Goal: Task Accomplishment & Management: Complete application form

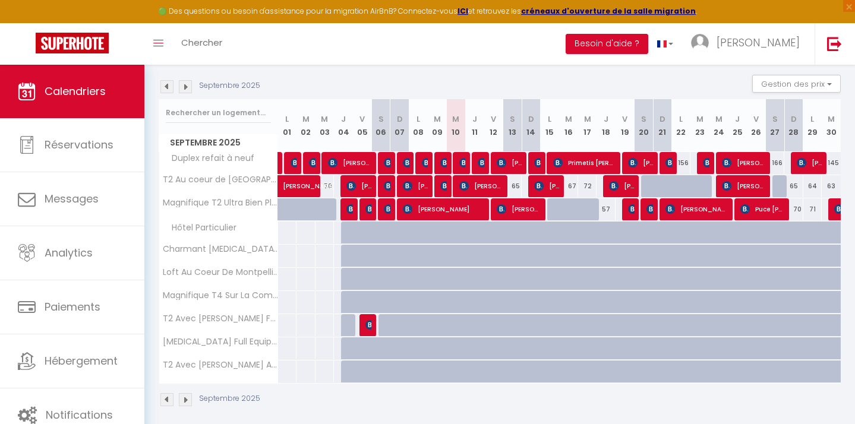
click at [184, 87] on img at bounding box center [185, 86] width 13 height 13
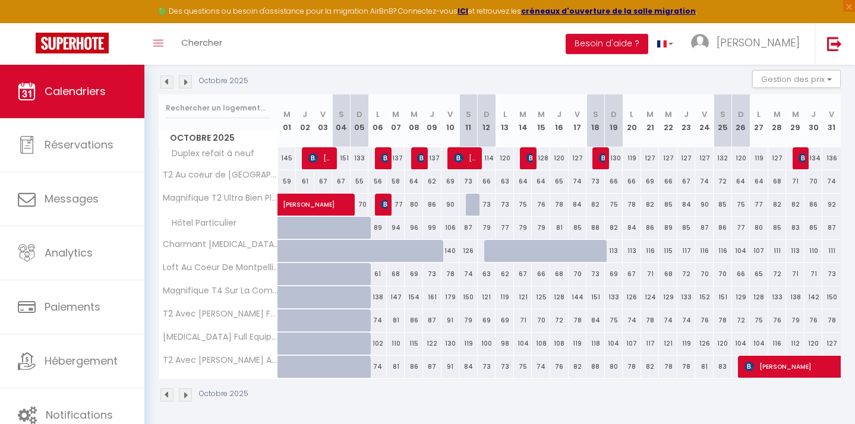
scroll to position [122, 0]
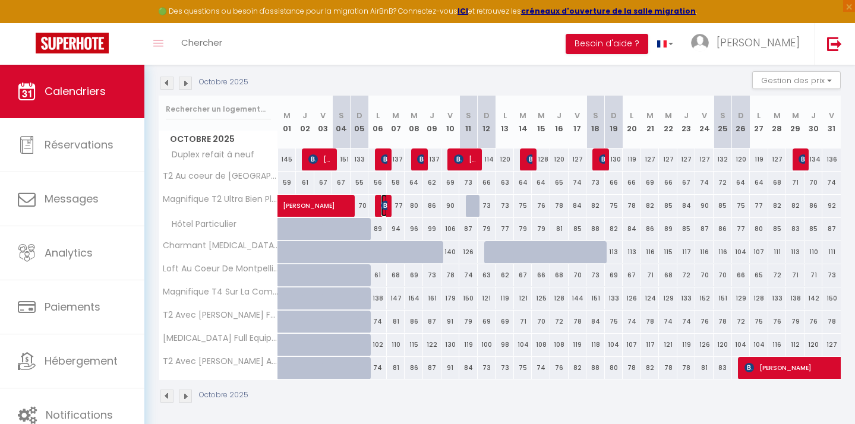
click at [385, 211] on span "[PERSON_NAME]" at bounding box center [384, 205] width 6 height 23
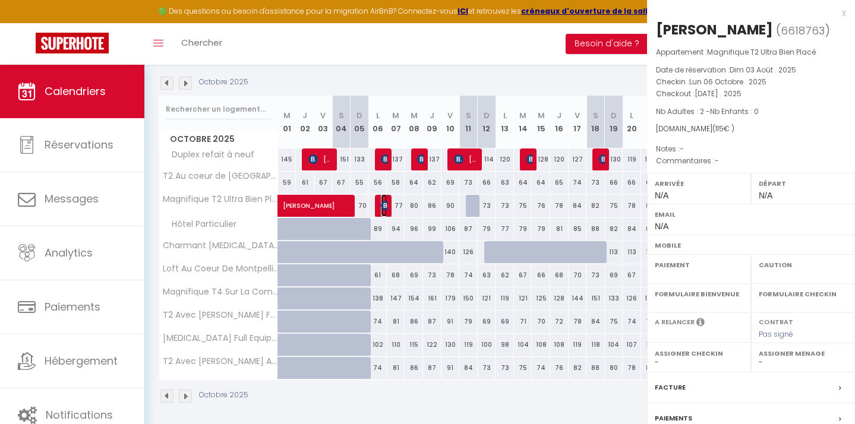
select select "OK"
select select "KO"
select select "0"
select select "1"
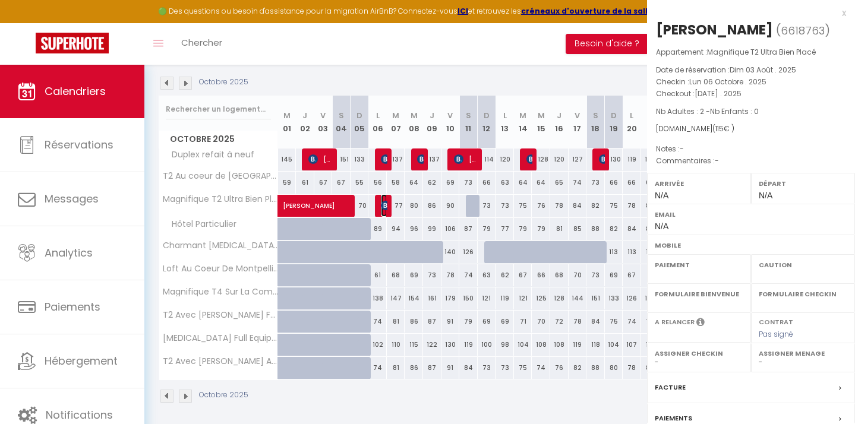
select select
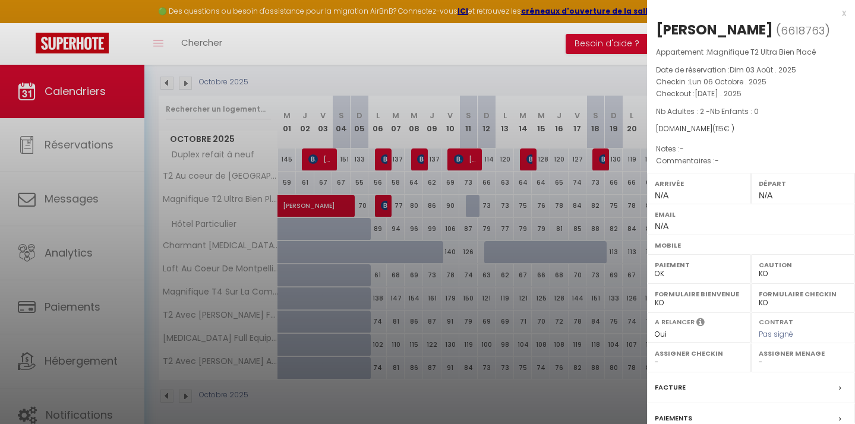
click at [843, 12] on div "x" at bounding box center [746, 13] width 199 height 14
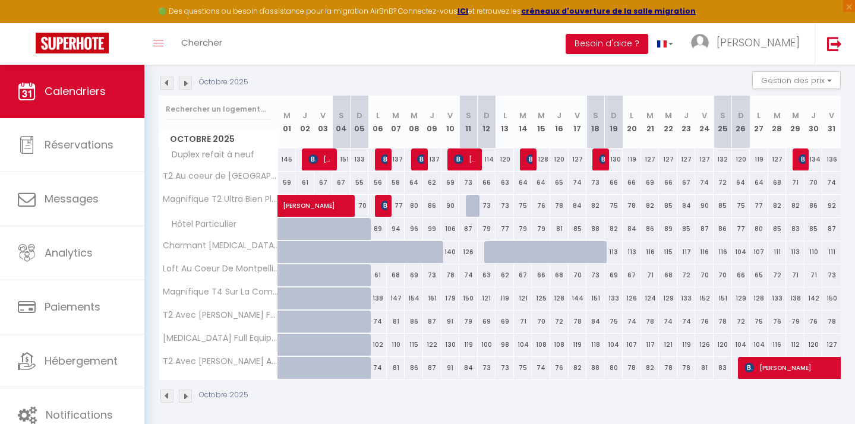
click at [185, 88] on img at bounding box center [185, 83] width 13 height 13
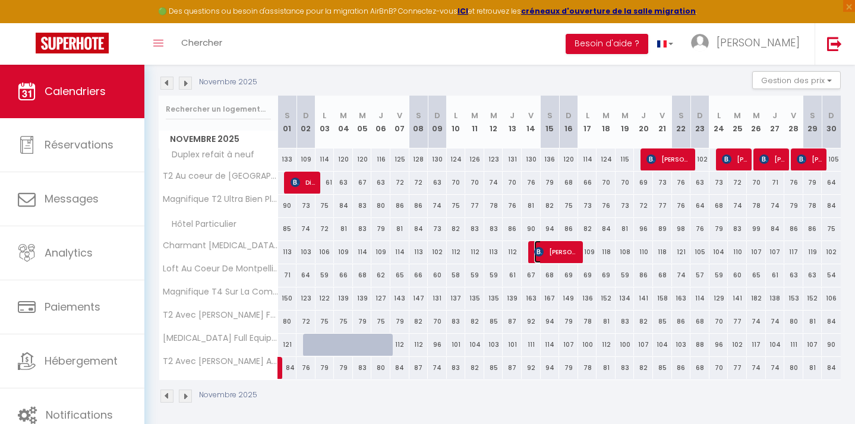
click at [555, 254] on span "[PERSON_NAME]" at bounding box center [556, 252] width 45 height 23
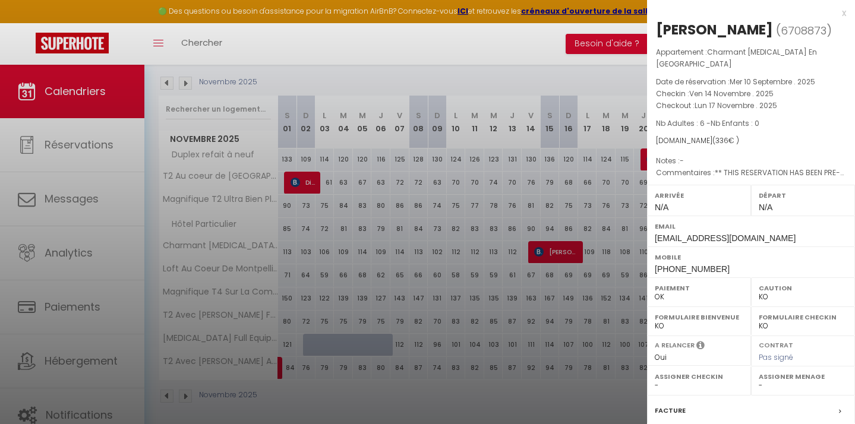
click at [845, 15] on div "x" at bounding box center [746, 13] width 199 height 14
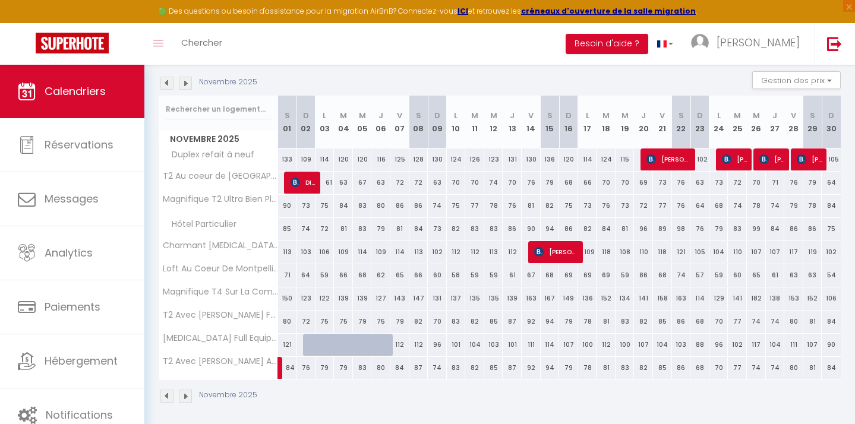
click at [167, 86] on img at bounding box center [166, 83] width 13 height 13
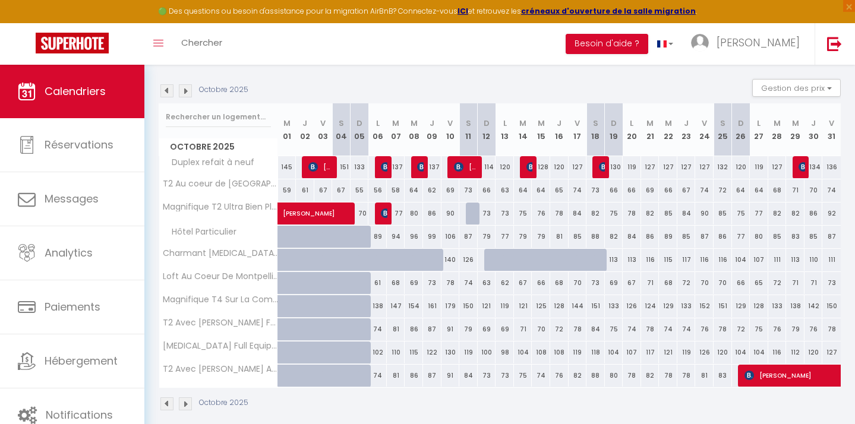
scroll to position [116, 0]
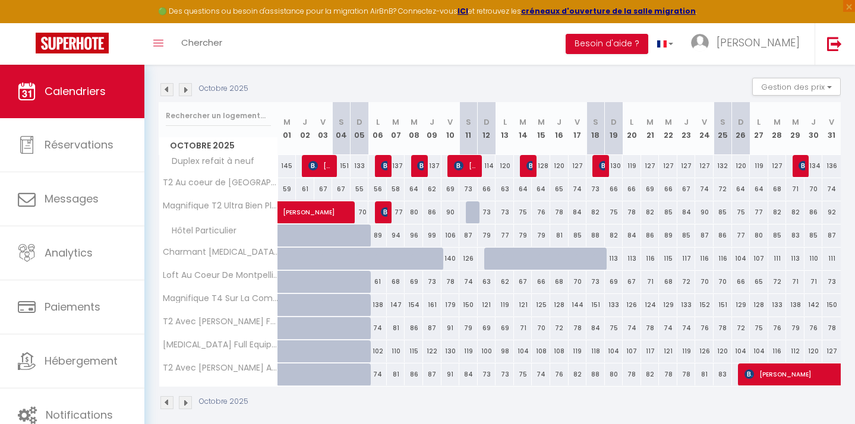
click at [185, 87] on img at bounding box center [185, 89] width 13 height 13
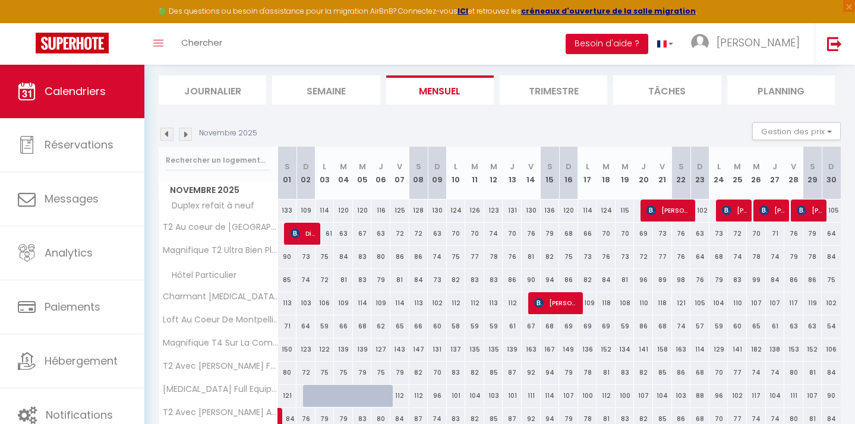
scroll to position [39, 0]
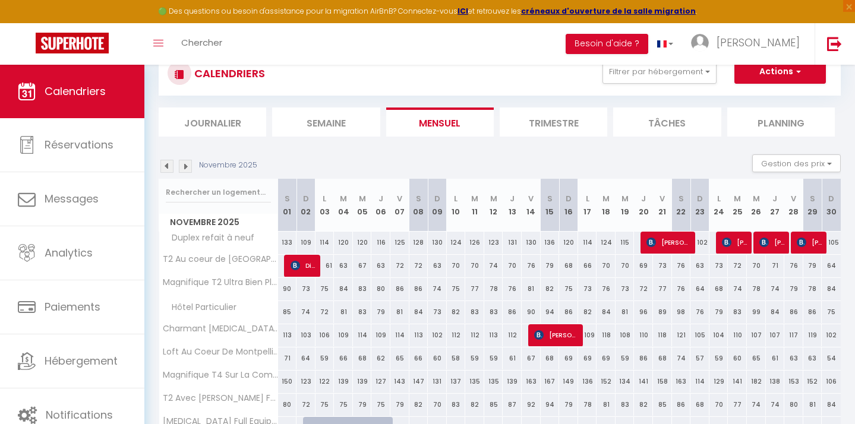
click at [167, 167] on img at bounding box center [166, 166] width 13 height 13
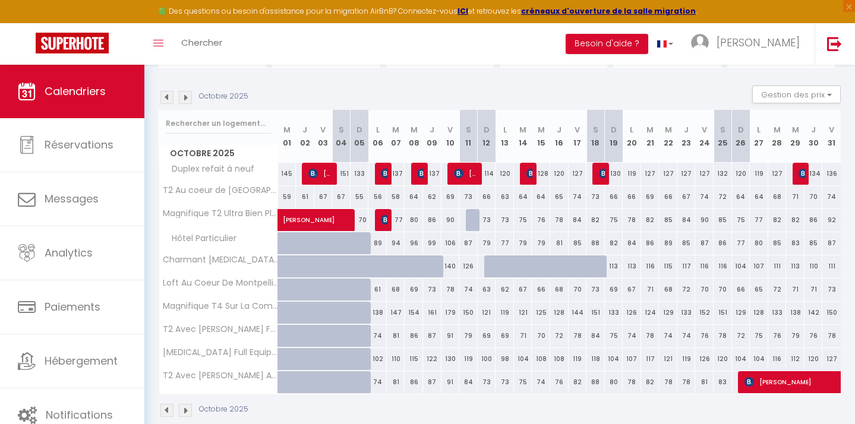
scroll to position [107, 0]
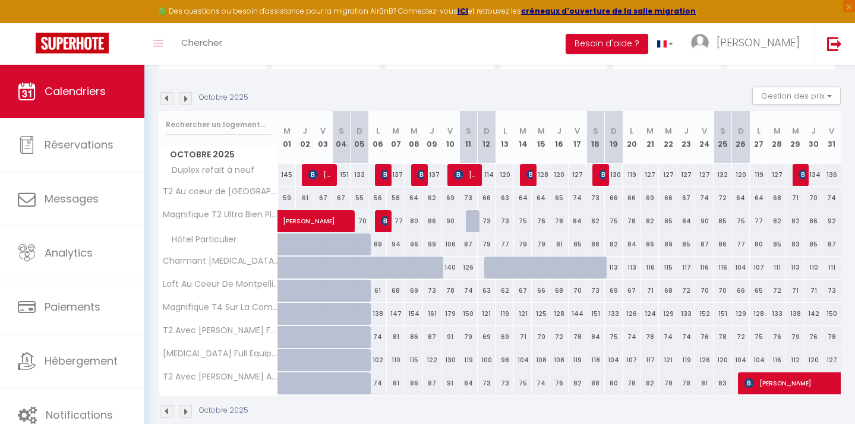
click at [169, 100] on img at bounding box center [166, 98] width 13 height 13
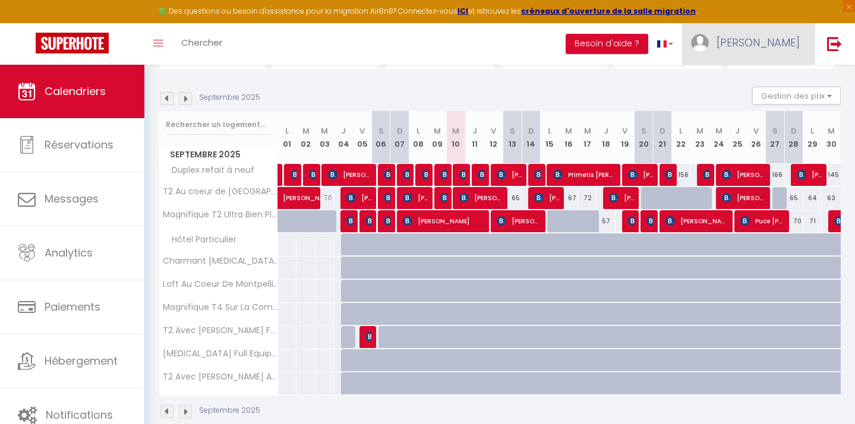
click at [798, 52] on link "[PERSON_NAME]" at bounding box center [748, 44] width 132 height 42
click at [772, 108] on link "Équipe" at bounding box center [767, 104] width 88 height 20
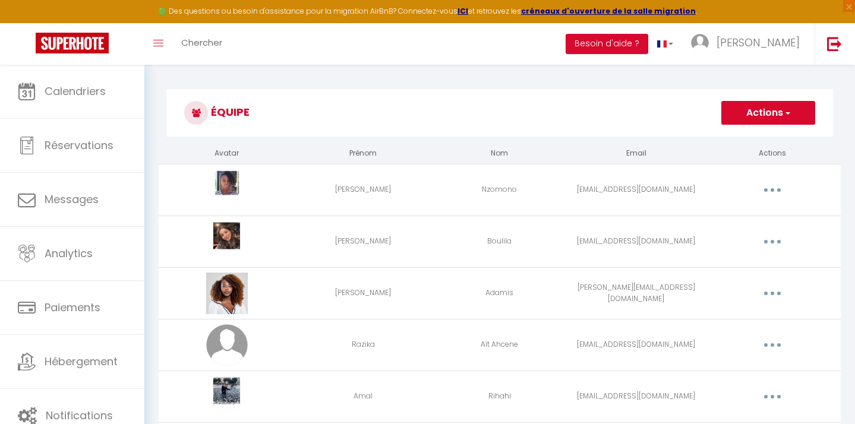
click at [781, 118] on button "Actions" at bounding box center [768, 113] width 94 height 24
click at [769, 138] on link "Ajouter un nouvel utilisateur" at bounding box center [744, 138] width 140 height 15
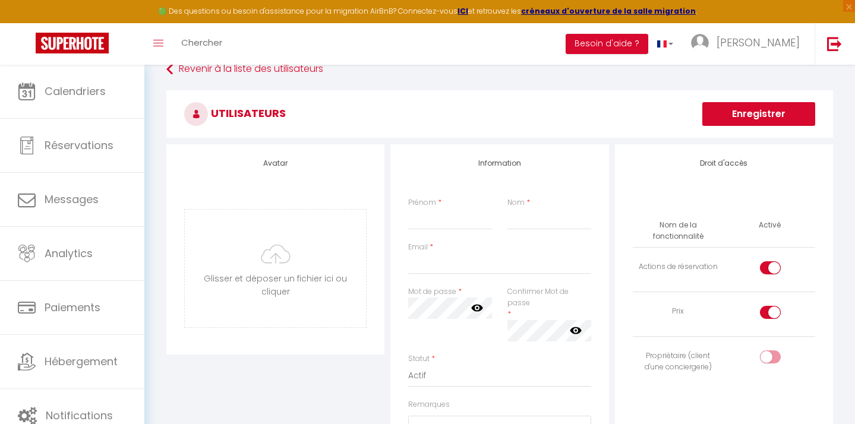
scroll to position [22, 0]
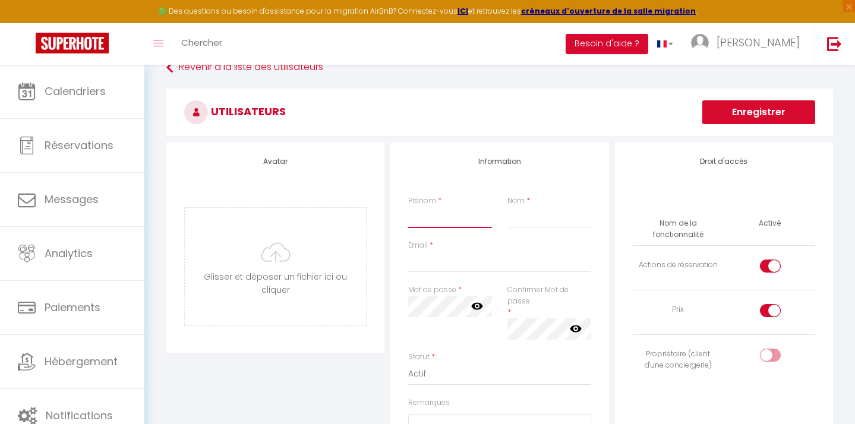
click at [429, 223] on input "Prénom" at bounding box center [450, 217] width 84 height 21
type input "[PERSON_NAME]"
click at [529, 217] on input "Nom" at bounding box center [549, 217] width 84 height 21
type input "Garos"
click at [497, 262] on input "Email" at bounding box center [499, 261] width 182 height 21
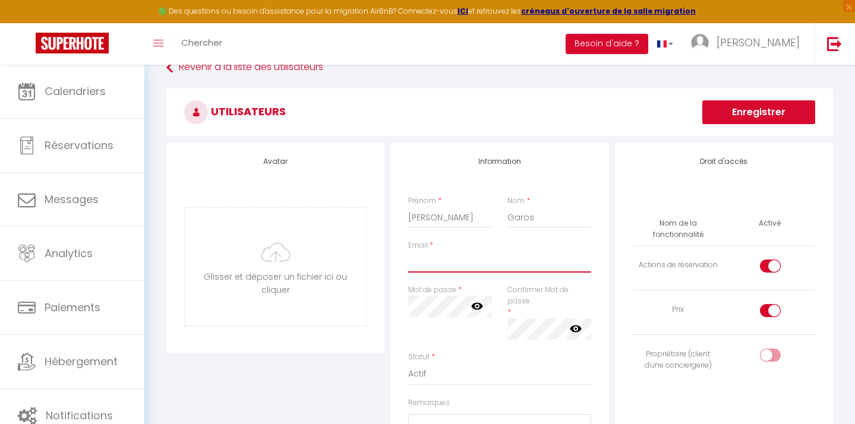
paste input "[EMAIL_ADDRESS][DOMAIN_NAME]"
type input "[EMAIL_ADDRESS][DOMAIN_NAME]"
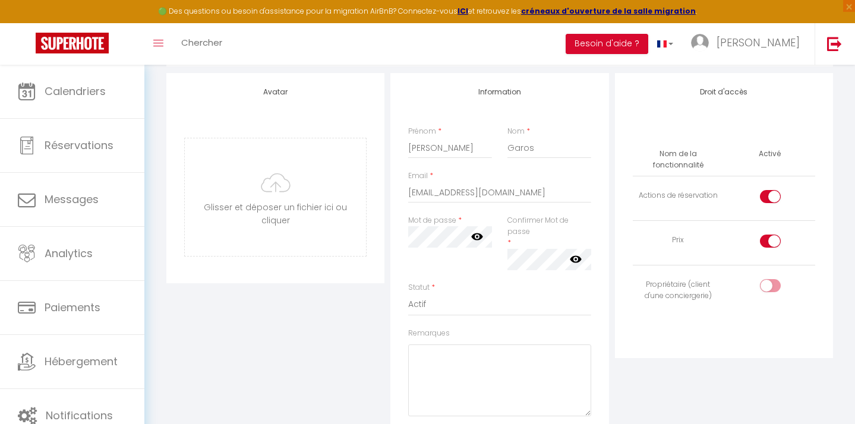
scroll to position [84, 0]
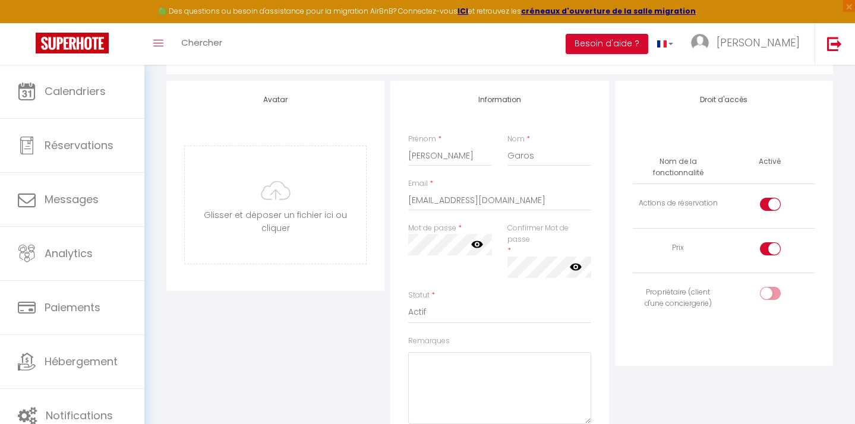
click at [767, 292] on div at bounding box center [770, 293] width 21 height 13
click at [770, 292] on input "checkbox" at bounding box center [780, 296] width 21 height 18
checkbox input "true"
click at [277, 218] on input "file" at bounding box center [275, 205] width 181 height 118
type input "C:\fakepath\1546940728544.jpeg"
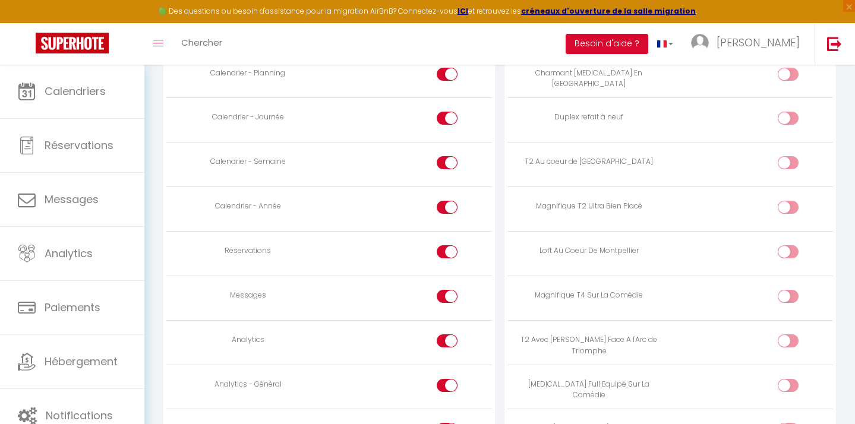
scroll to position [703, 0]
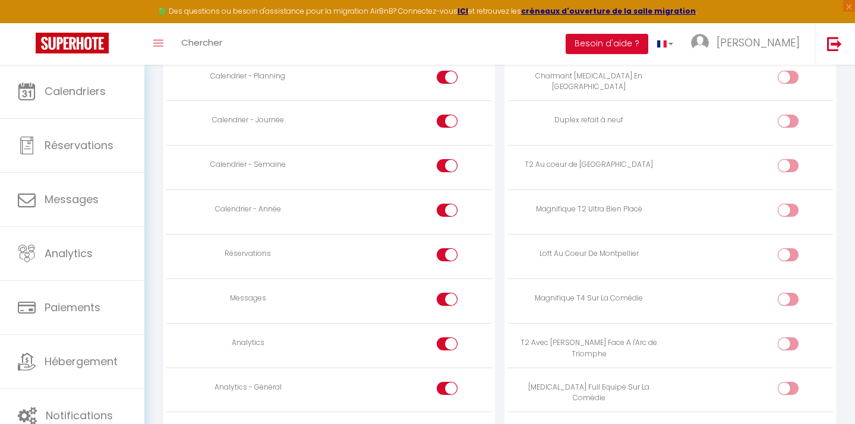
click at [789, 210] on input "checkbox" at bounding box center [798, 213] width 21 height 18
checkbox input "true"
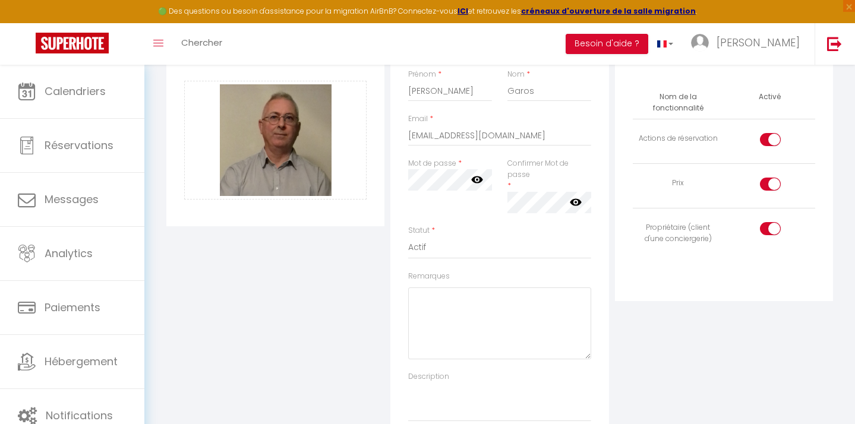
scroll to position [118, 0]
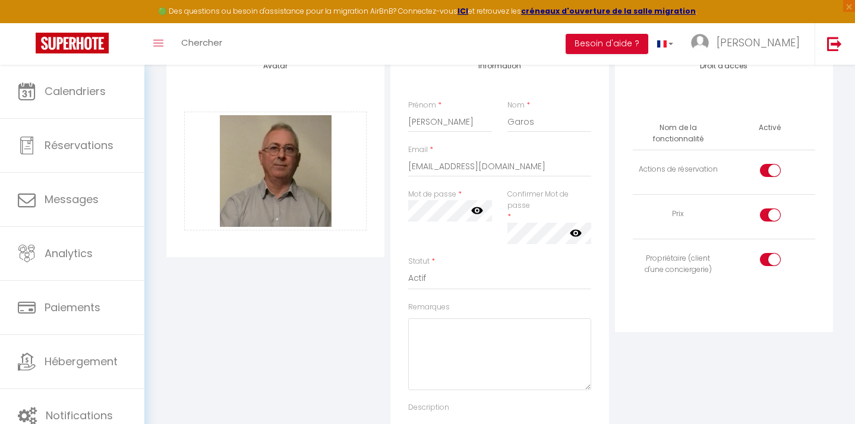
click at [771, 167] on input "checkbox" at bounding box center [780, 173] width 21 height 18
checkbox input "false"
click at [767, 216] on div at bounding box center [770, 214] width 21 height 13
click at [770, 216] on input "checkbox" at bounding box center [780, 217] width 21 height 18
checkbox input "false"
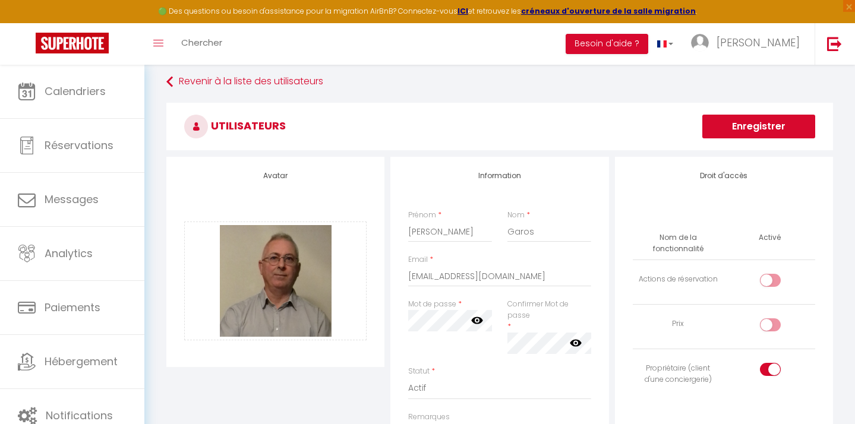
scroll to position [7, 0]
click at [756, 133] on button "Enregistrer" at bounding box center [758, 127] width 113 height 24
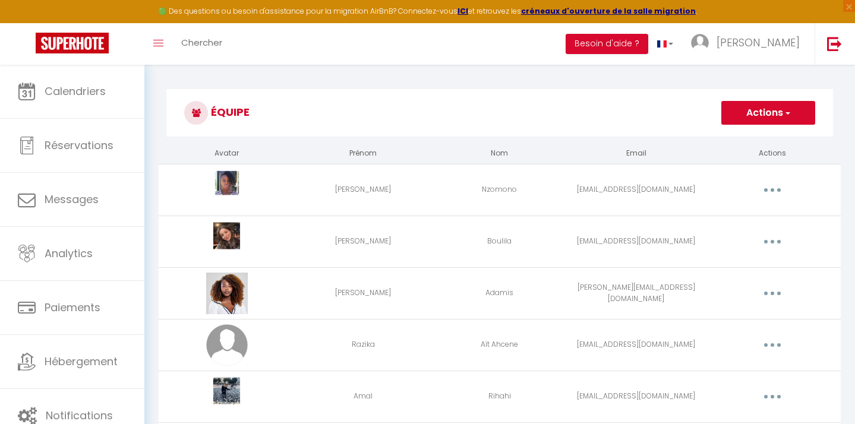
click at [792, 106] on button "Actions" at bounding box center [768, 113] width 94 height 24
click at [761, 140] on link "Ajouter un nouvel utilisateur" at bounding box center [744, 138] width 140 height 15
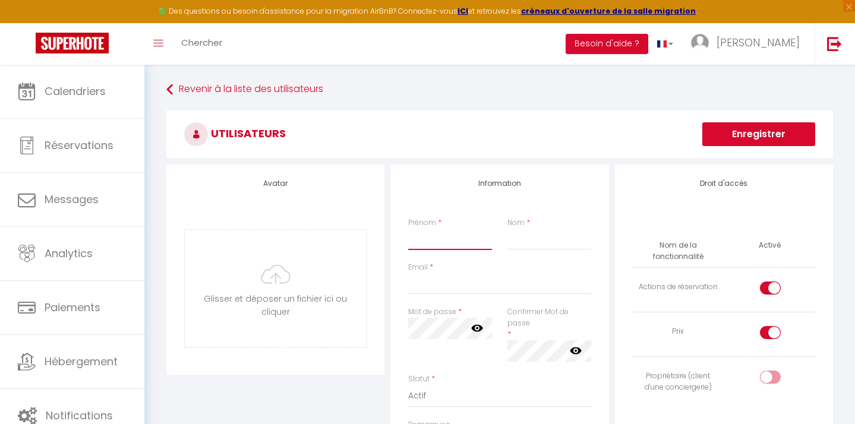
click at [421, 238] on input "Prénom" at bounding box center [450, 239] width 84 height 21
type input "Maxence"
click at [542, 241] on input "Nom" at bounding box center [549, 239] width 84 height 21
type input "Soulié"
click at [486, 296] on div "Email *" at bounding box center [499, 284] width 198 height 45
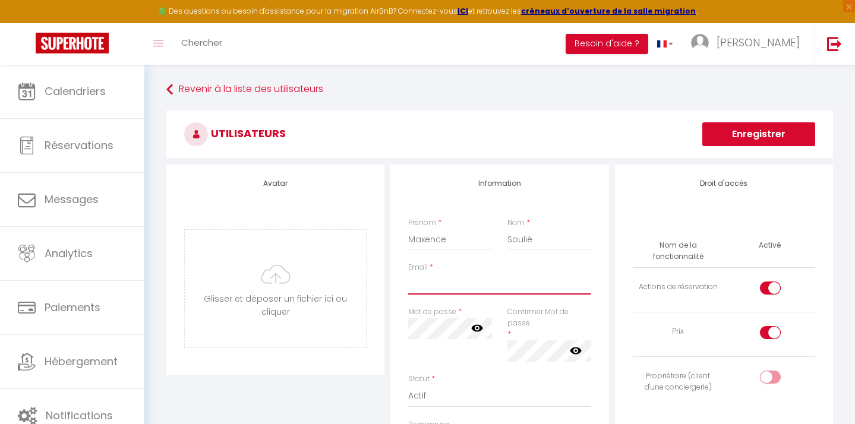
click at [486, 282] on input "Email" at bounding box center [499, 283] width 182 height 21
paste input "[EMAIL_ADDRESS][DOMAIN_NAME]"
type input "[EMAIL_ADDRESS][DOMAIN_NAME]"
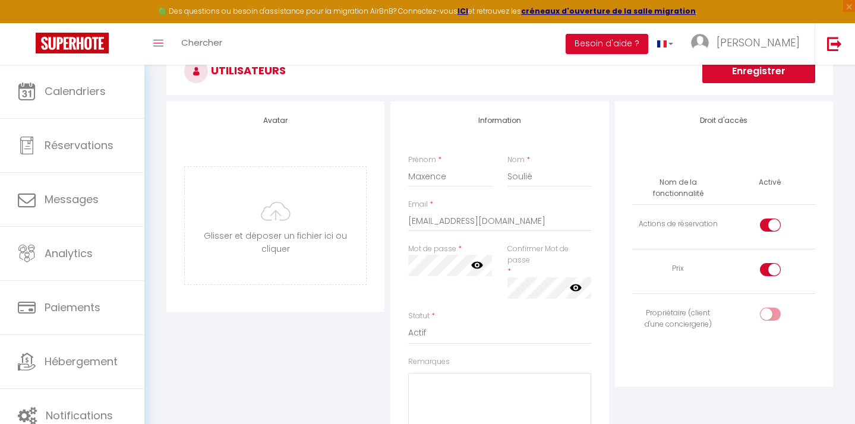
scroll to position [50, 0]
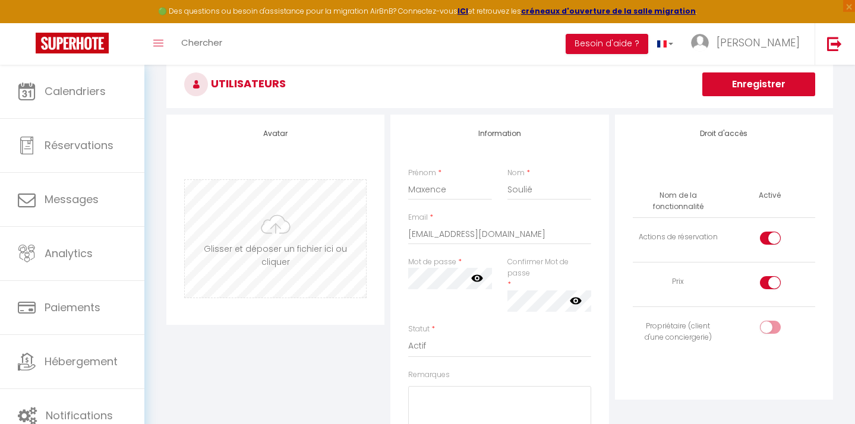
click at [309, 246] on input "file" at bounding box center [275, 239] width 181 height 118
click at [530, 62] on div "Toggle menubar Chercher BUTTON Besoin d'aide ? [PERSON_NAME] Équipe" at bounding box center [466, 44] width 760 height 42
type input "C:\fakepath\1679815503762.jpeg"
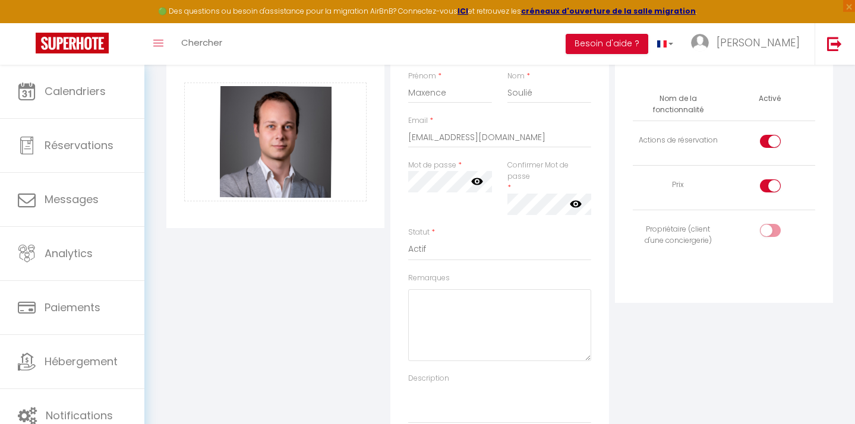
scroll to position [148, 0]
click at [764, 139] on div at bounding box center [770, 140] width 21 height 13
click at [770, 139] on input "checkbox" at bounding box center [780, 143] width 21 height 18
checkbox input "false"
click at [766, 177] on td at bounding box center [768, 186] width 91 height 45
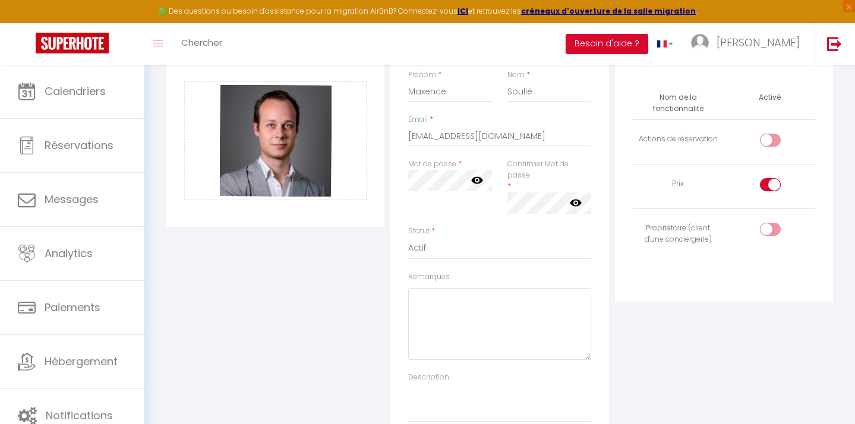
click at [766, 180] on div at bounding box center [770, 184] width 21 height 13
click at [770, 180] on input "checkbox" at bounding box center [780, 187] width 21 height 18
checkbox input "false"
click at [764, 223] on div at bounding box center [770, 229] width 21 height 13
click at [770, 223] on input "checkbox" at bounding box center [780, 232] width 21 height 18
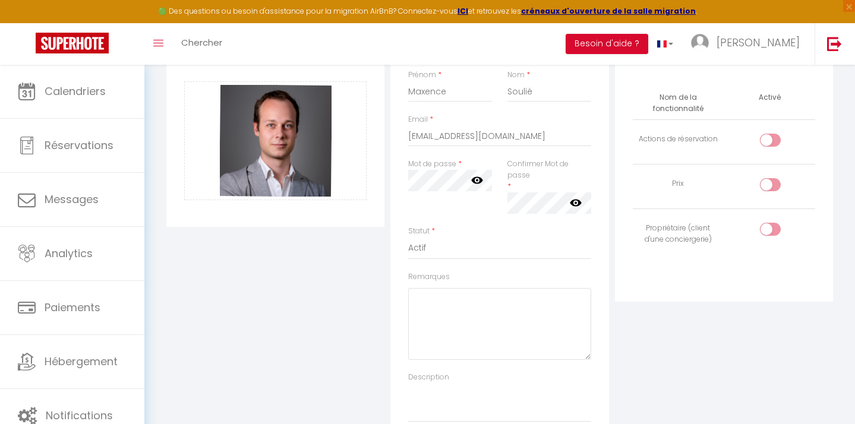
checkbox input "true"
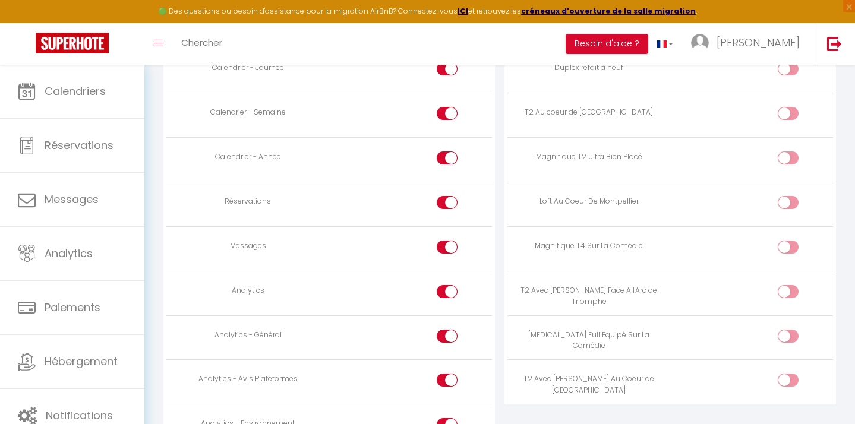
scroll to position [755, 0]
click at [792, 203] on input "checkbox" at bounding box center [798, 206] width 21 height 18
checkbox input "true"
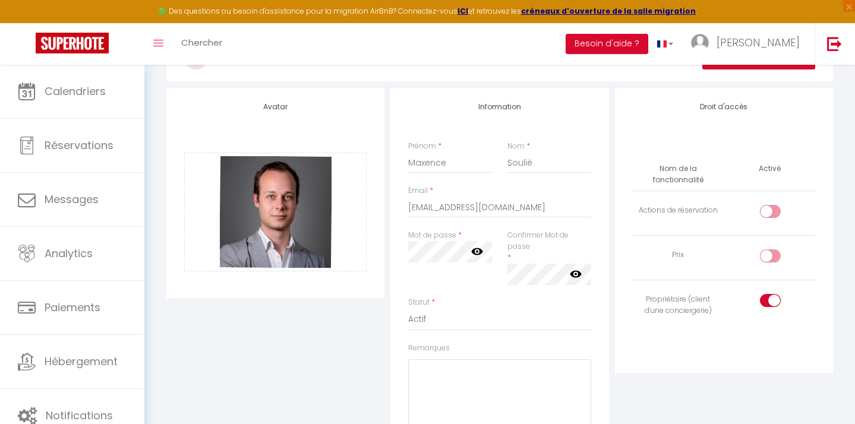
scroll to position [0, 0]
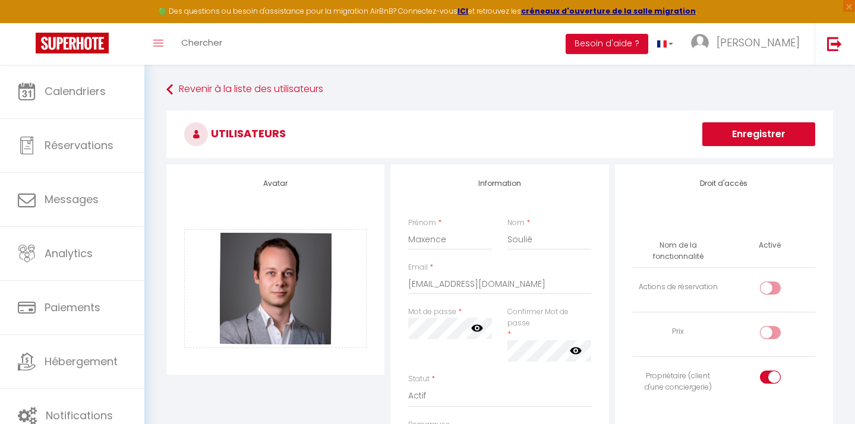
click at [765, 144] on button "Enregistrer" at bounding box center [758, 134] width 113 height 24
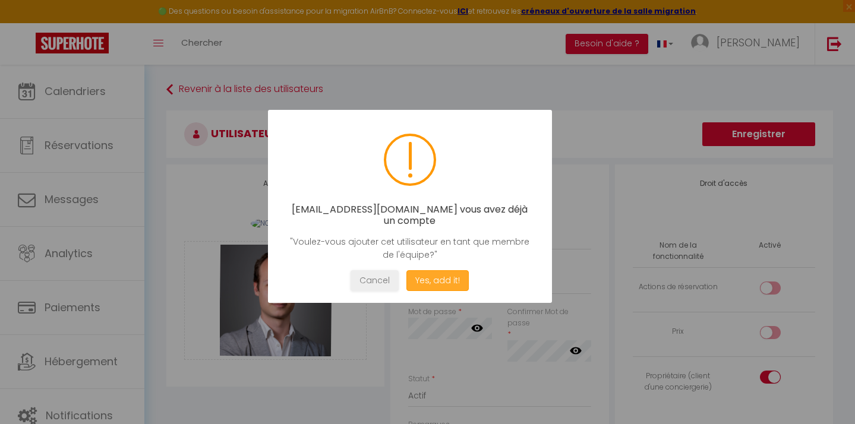
click at [441, 279] on button "Yes, add it!" at bounding box center [437, 280] width 62 height 21
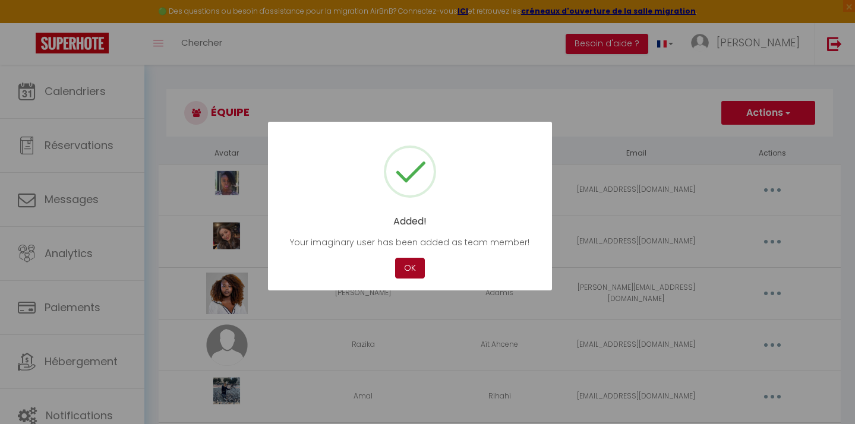
click at [421, 273] on button "OK" at bounding box center [410, 268] width 30 height 21
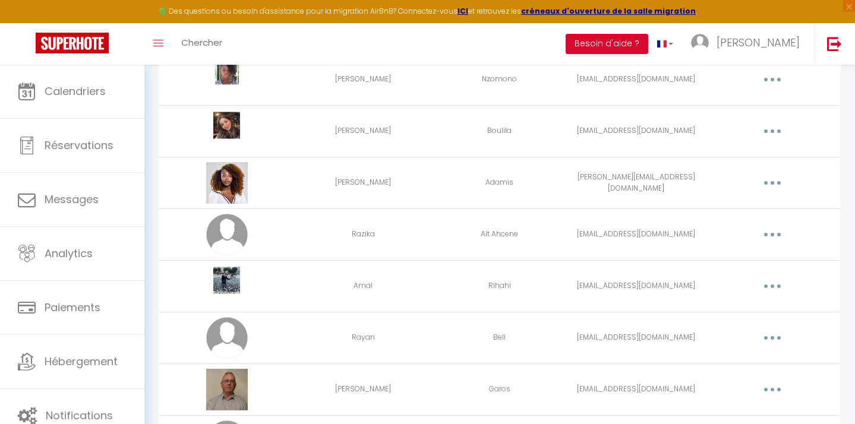
scroll to position [192, 0]
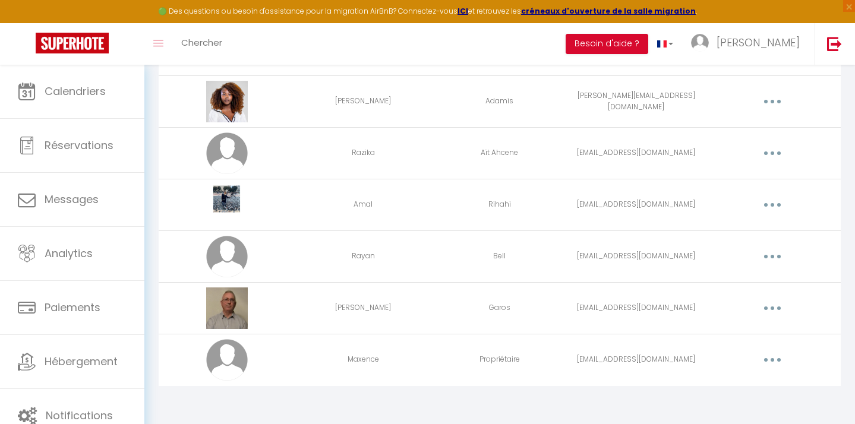
click at [767, 359] on button "button" at bounding box center [772, 359] width 33 height 19
click at [726, 386] on link "Editer" at bounding box center [741, 387] width 88 height 20
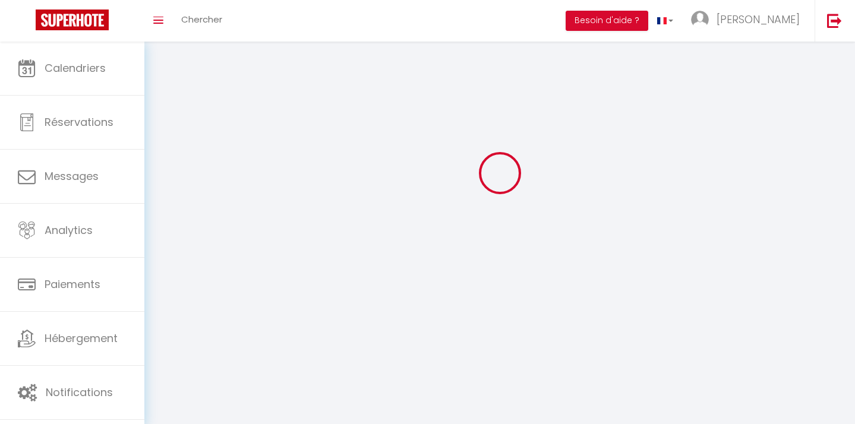
type input "Maxence"
type input "Propriétaire"
type input "[EMAIL_ADDRESS][DOMAIN_NAME]"
type textarea "[URL][DOMAIN_NAME]"
checkbox input "false"
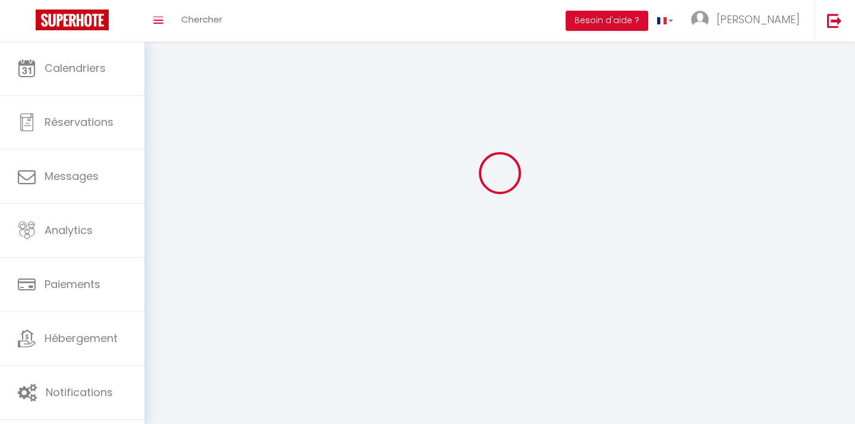
checkbox input "false"
checkbox input "true"
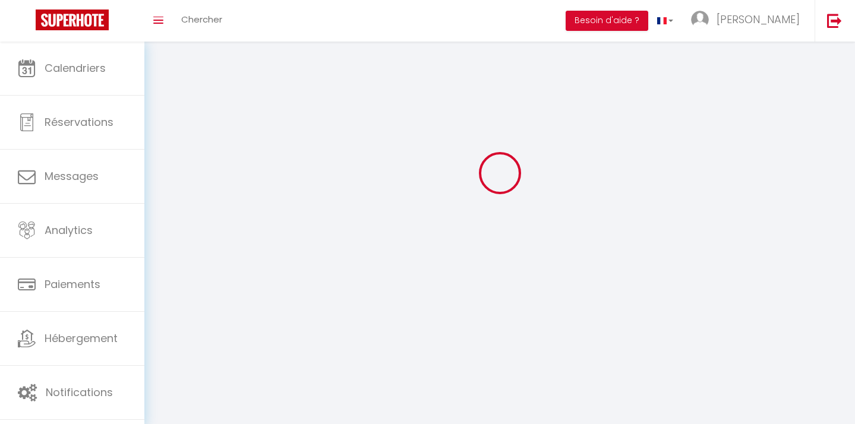
checkbox input "true"
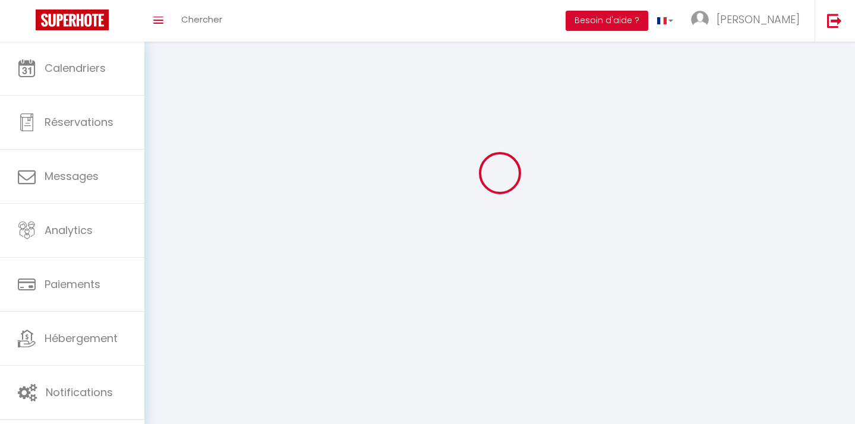
checkbox input "true"
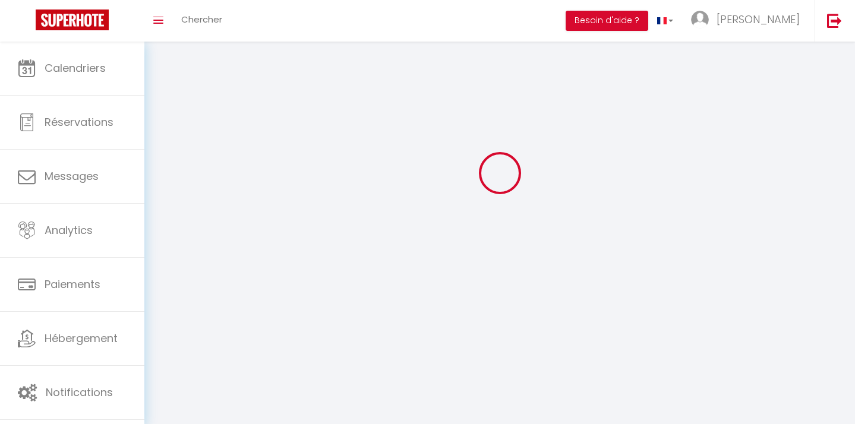
checkbox input "true"
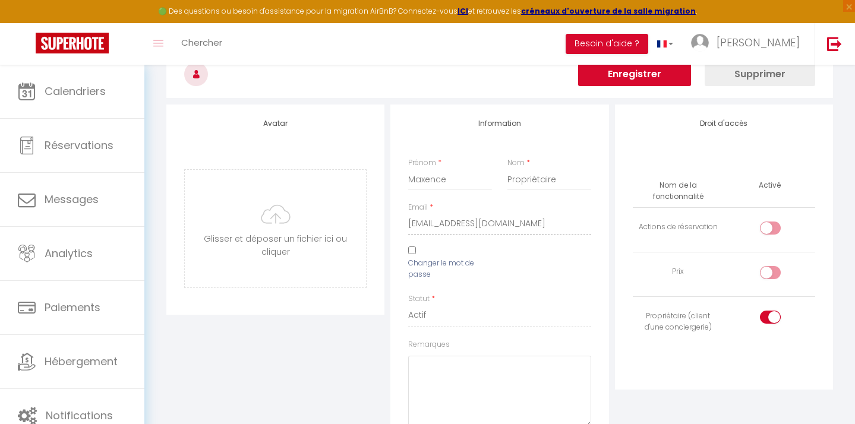
scroll to position [46, 0]
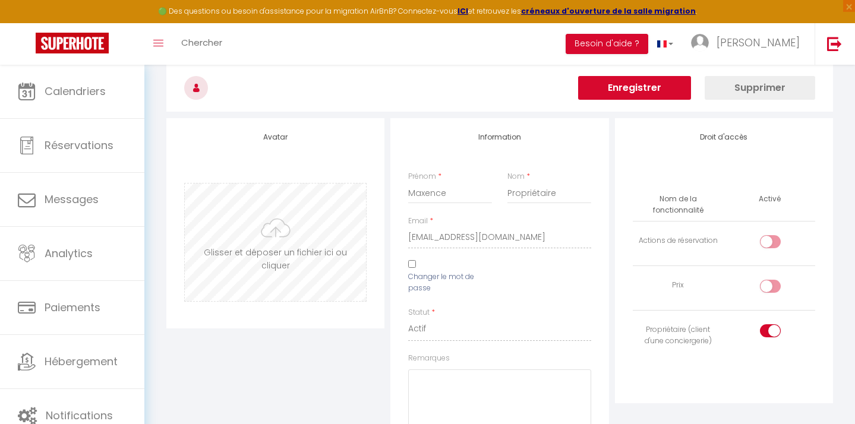
click at [307, 251] on input "file" at bounding box center [275, 243] width 181 height 118
type input "C:\fakepath\1679815503762.jpeg"
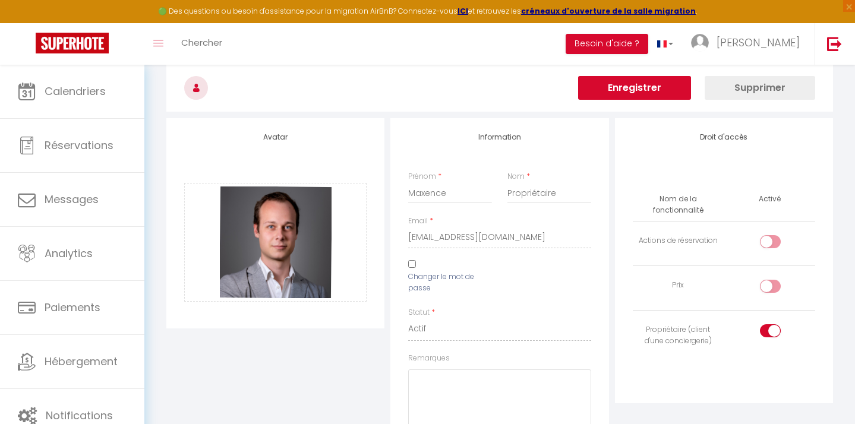
click at [640, 96] on button "Enregistrer" at bounding box center [634, 88] width 113 height 24
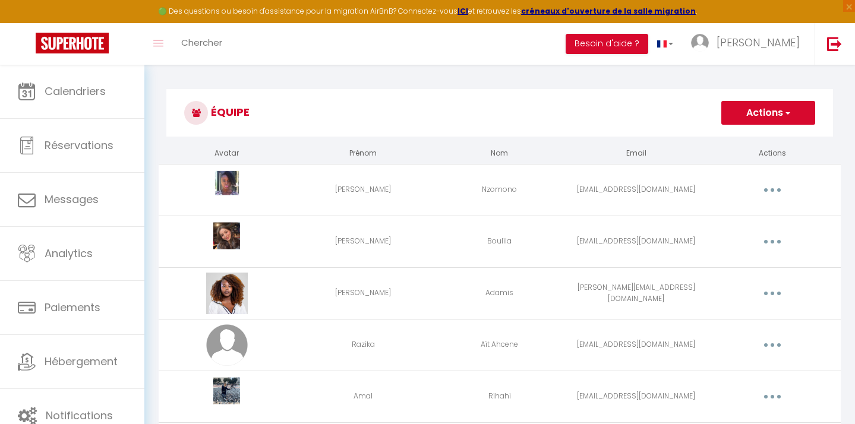
click at [742, 115] on button "Actions" at bounding box center [768, 113] width 94 height 24
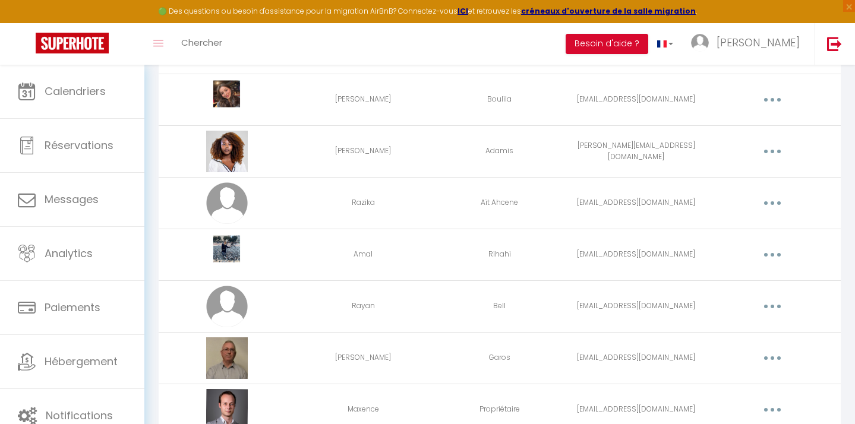
scroll to position [192, 0]
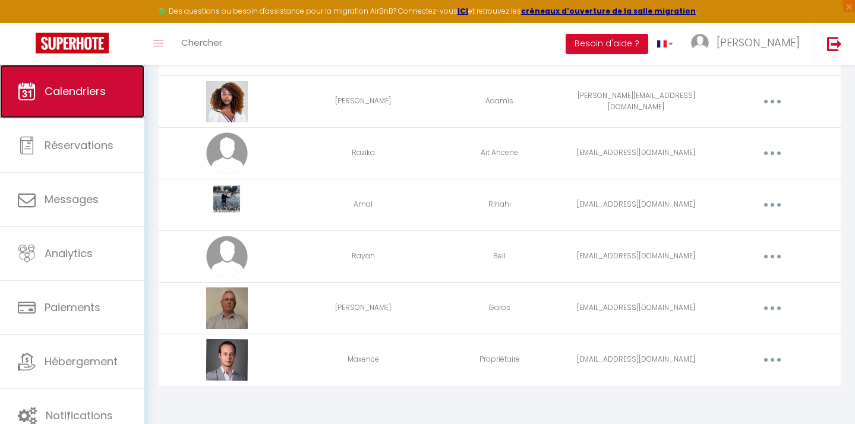
click at [109, 115] on link "Calendriers" at bounding box center [72, 91] width 144 height 53
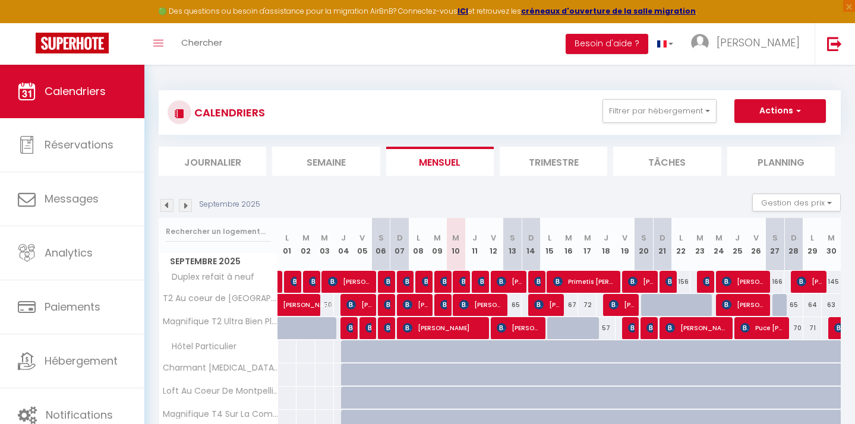
scroll to position [127, 0]
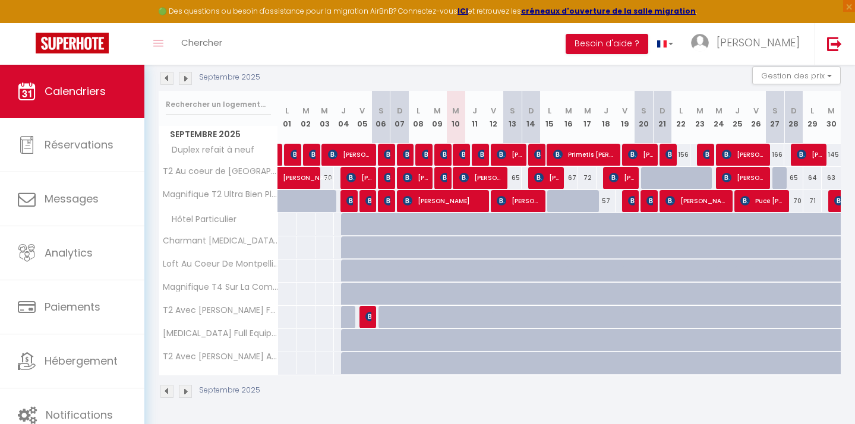
click at [181, 397] on img at bounding box center [185, 391] width 13 height 13
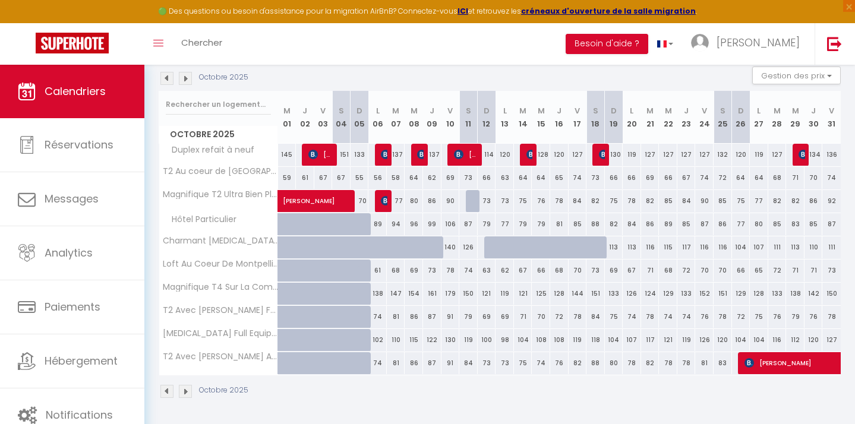
click at [378, 272] on div "61" at bounding box center [377, 271] width 18 height 22
type input "61"
type input "Lun 06 Octobre 2025"
type input "[DATE]"
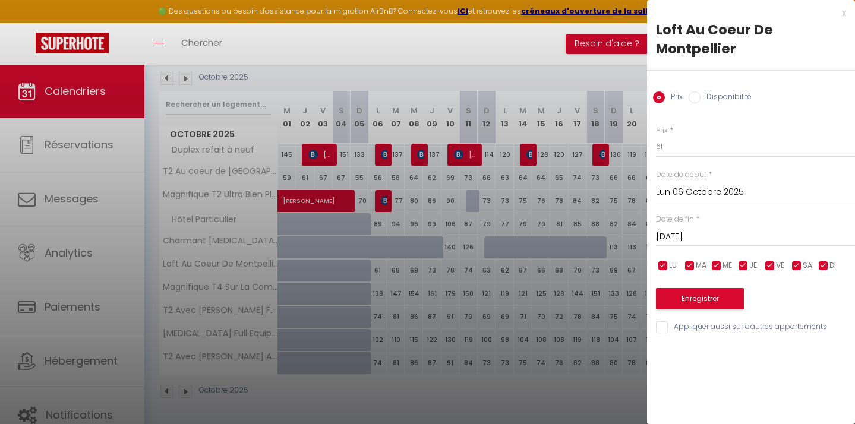
click at [696, 102] on input "Disponibilité" at bounding box center [694, 97] width 12 height 12
radio input "true"
radio input "false"
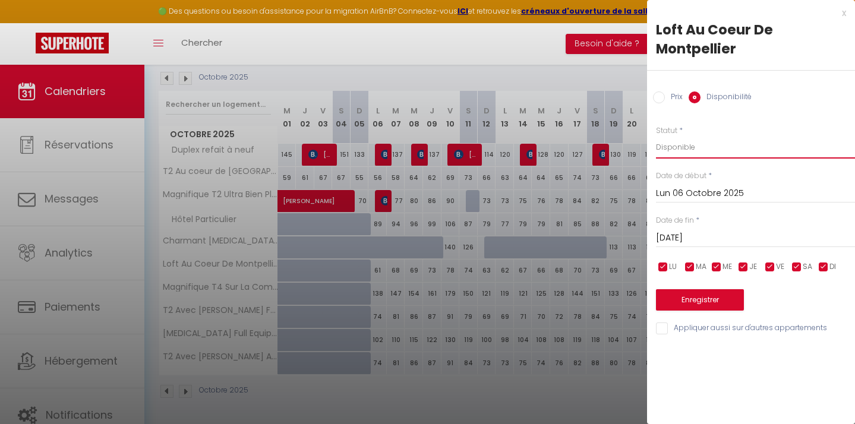
click at [686, 152] on select "Disponible Indisponible" at bounding box center [755, 147] width 199 height 23
select select "0"
click at [656, 136] on select "Disponible Indisponible" at bounding box center [755, 147] width 199 height 23
click at [681, 304] on button "Enregistrer" at bounding box center [700, 299] width 88 height 21
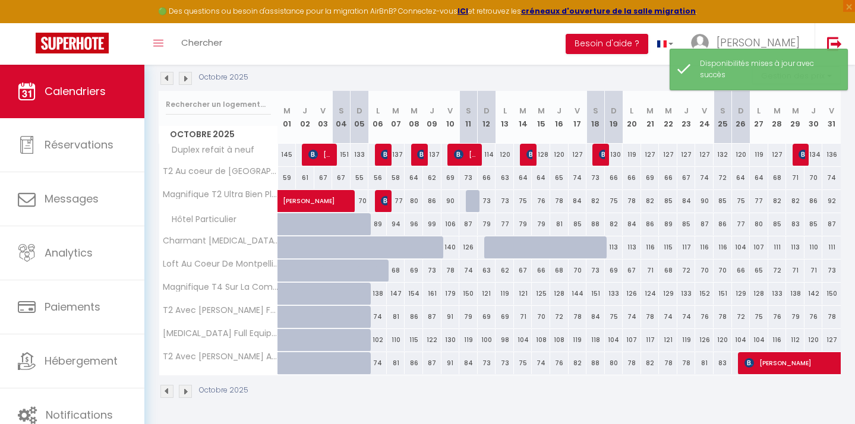
scroll to position [109, 0]
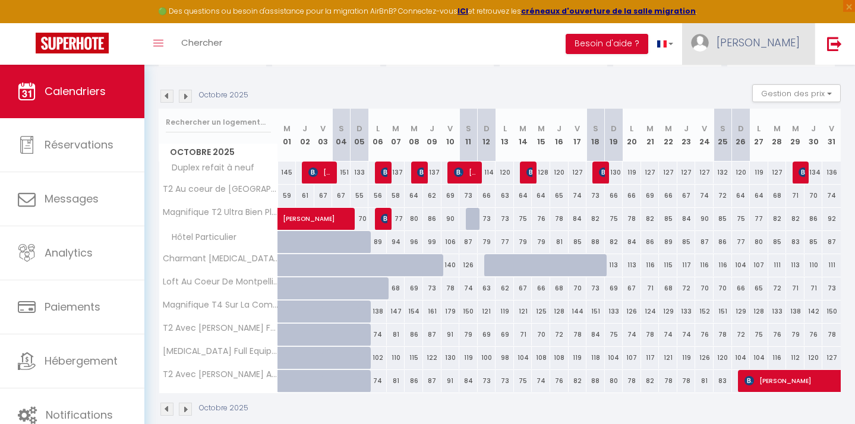
click at [779, 37] on span "[PERSON_NAME]" at bounding box center [757, 42] width 83 height 15
click at [761, 108] on link "Équipe" at bounding box center [767, 104] width 88 height 20
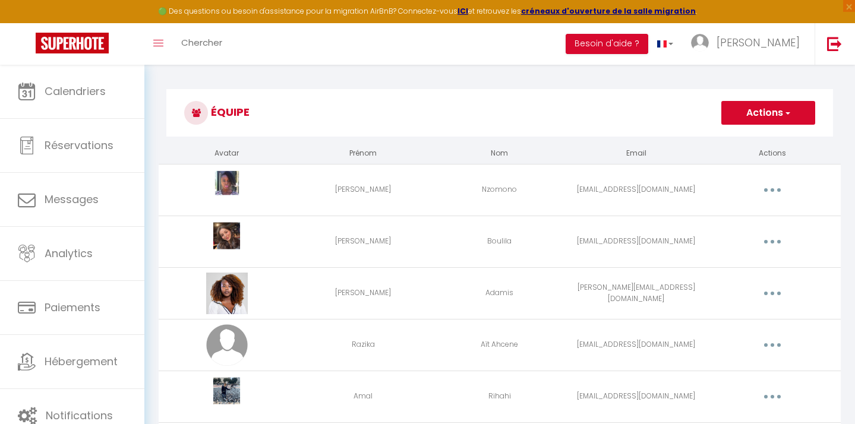
click at [726, 118] on button "Actions" at bounding box center [768, 113] width 94 height 24
click at [728, 132] on link "Ajouter un nouvel utilisateur" at bounding box center [744, 138] width 140 height 15
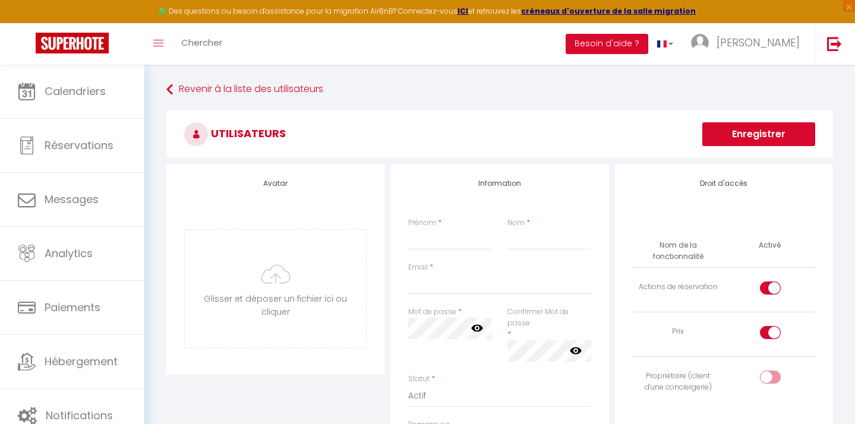
click at [748, 128] on button "Enregistrer" at bounding box center [758, 134] width 113 height 24
type input "[PERSON_NAME]"
click at [562, 237] on input "Nom" at bounding box center [549, 239] width 84 height 21
type input "Agence"
click at [388, 261] on div "Information Prénom * [PERSON_NAME] Nom * Agence Email * Mot de passe * Votre mo…" at bounding box center [499, 381] width 224 height 432
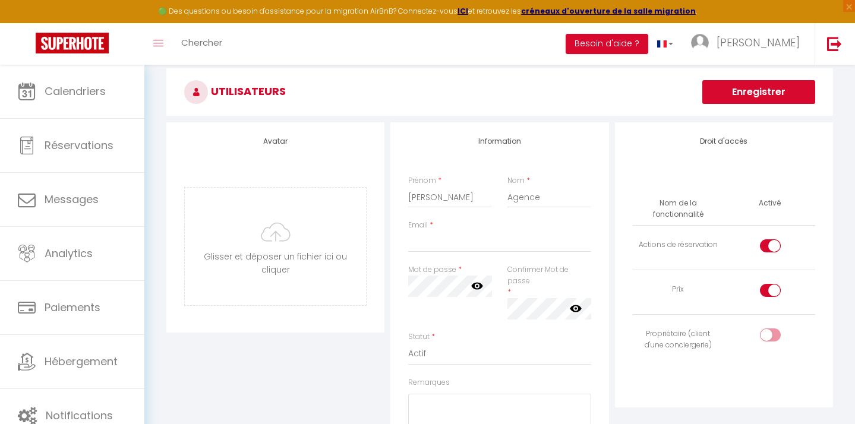
scroll to position [58, 0]
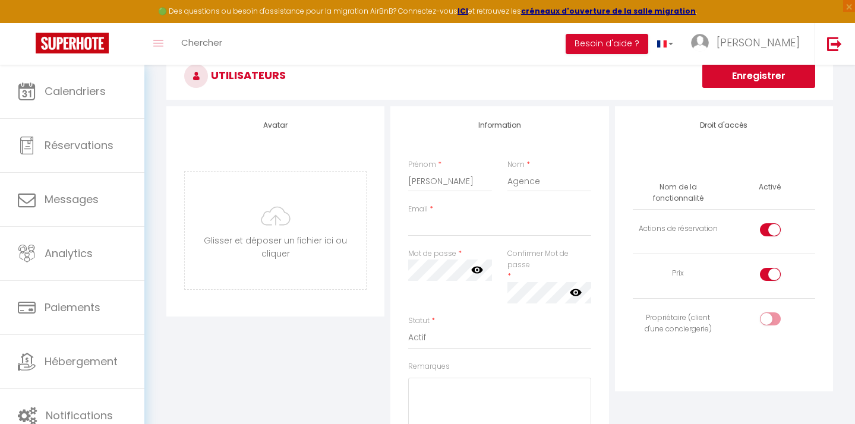
type input "C:\fakepath\3708199f-9c5d-43a8-bdbd-43cc487603de.avif"
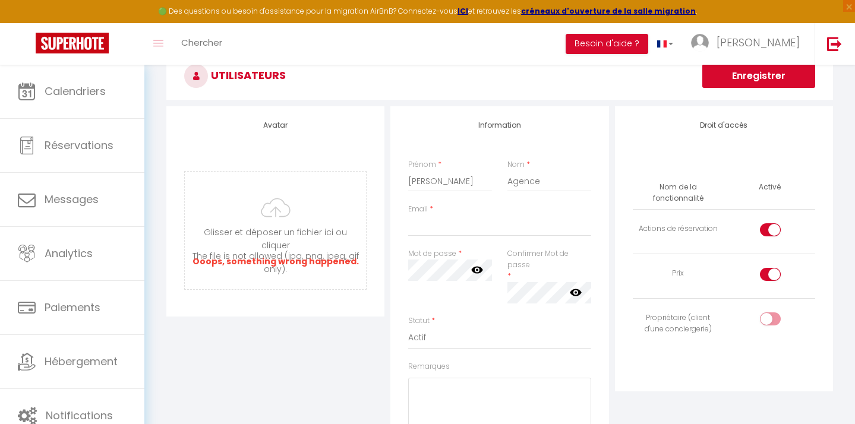
type input "C:\fakepath\3708199f-9c5d-43a8-bdbd-43cc487603de.png"
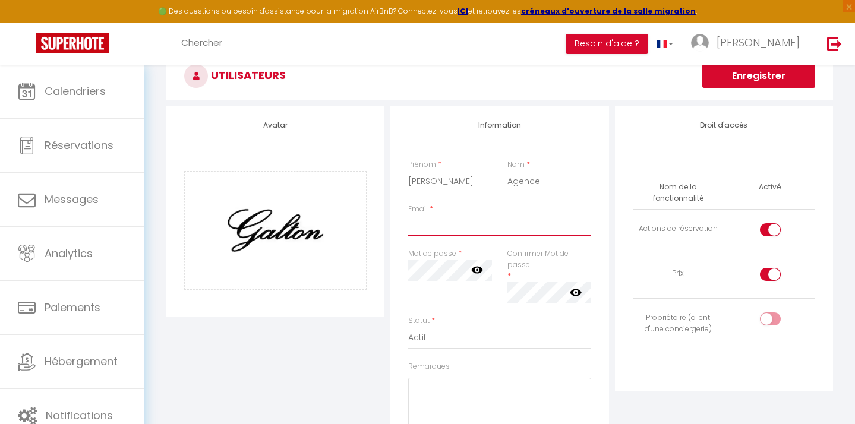
click at [459, 231] on input "Email" at bounding box center [499, 225] width 182 height 21
paste input "[EMAIL_ADDRESS][DOMAIN_NAME]"
type input "[EMAIL_ADDRESS][DOMAIN_NAME]"
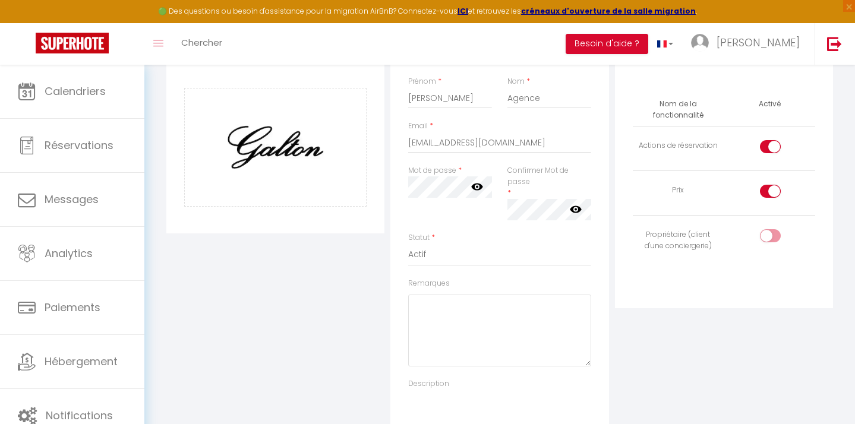
scroll to position [148, 0]
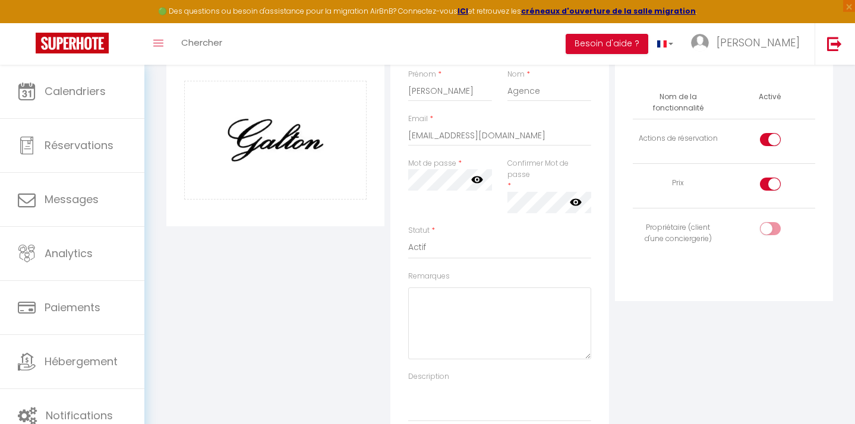
click at [775, 141] on input "checkbox" at bounding box center [780, 142] width 21 height 18
checkbox input "false"
click at [773, 179] on input "checkbox" at bounding box center [780, 187] width 21 height 18
checkbox input "false"
click at [769, 225] on div at bounding box center [770, 228] width 21 height 13
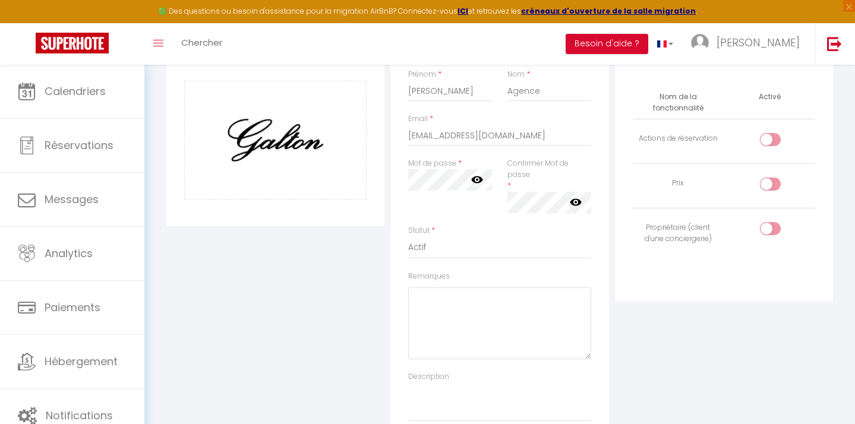
click at [770, 225] on input "checkbox" at bounding box center [780, 231] width 21 height 18
checkbox input "true"
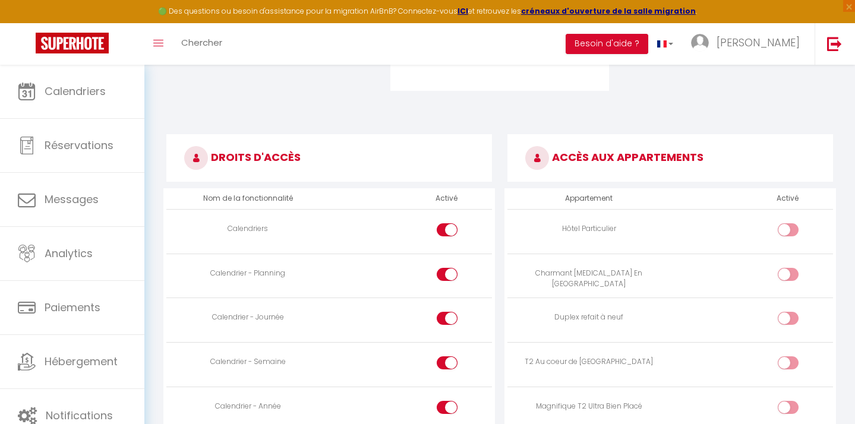
scroll to position [508, 0]
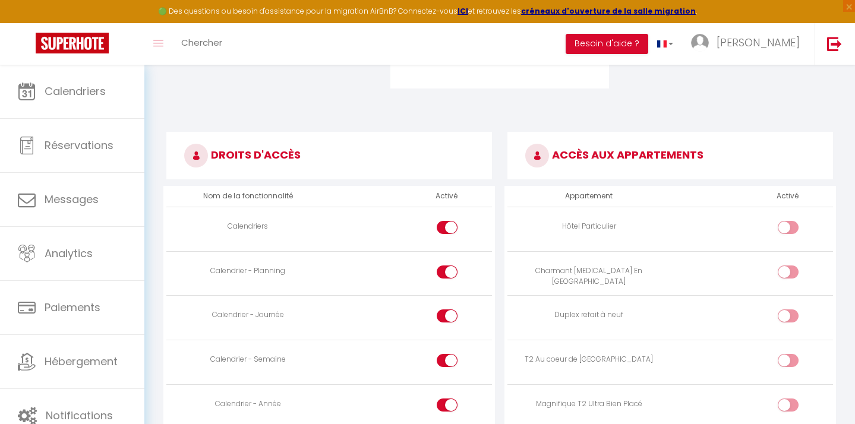
click at [785, 233] on div at bounding box center [787, 227] width 21 height 13
click at [788, 233] on input "checkbox" at bounding box center [798, 230] width 21 height 18
checkbox input "true"
click at [789, 273] on input "checkbox" at bounding box center [798, 274] width 21 height 18
checkbox input "true"
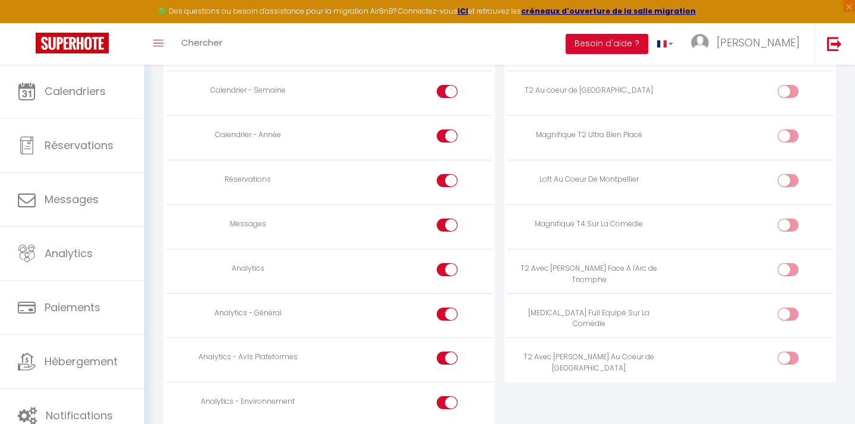
scroll to position [781, 0]
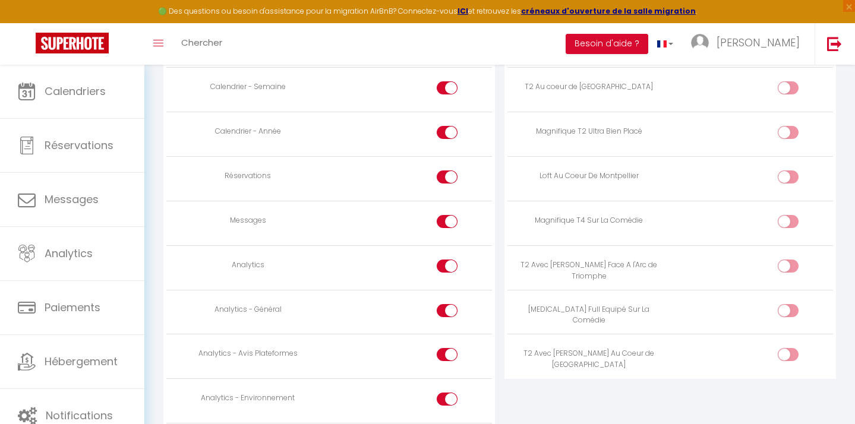
click at [793, 222] on input "checkbox" at bounding box center [798, 224] width 21 height 18
checkbox input "true"
click at [789, 268] on input "checkbox" at bounding box center [798, 269] width 21 height 18
checkbox input "true"
click at [785, 350] on div at bounding box center [787, 354] width 21 height 13
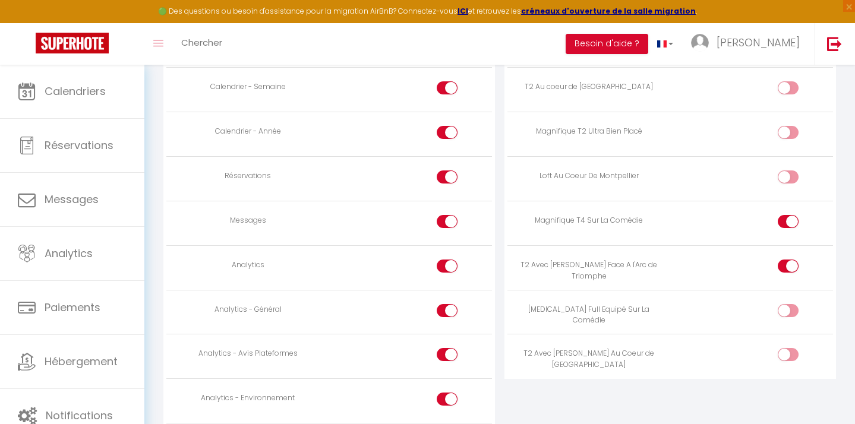
click at [788, 350] on input "checkbox" at bounding box center [798, 357] width 21 height 18
checkbox input "true"
click at [790, 312] on input "checkbox" at bounding box center [798, 313] width 21 height 18
checkbox input "true"
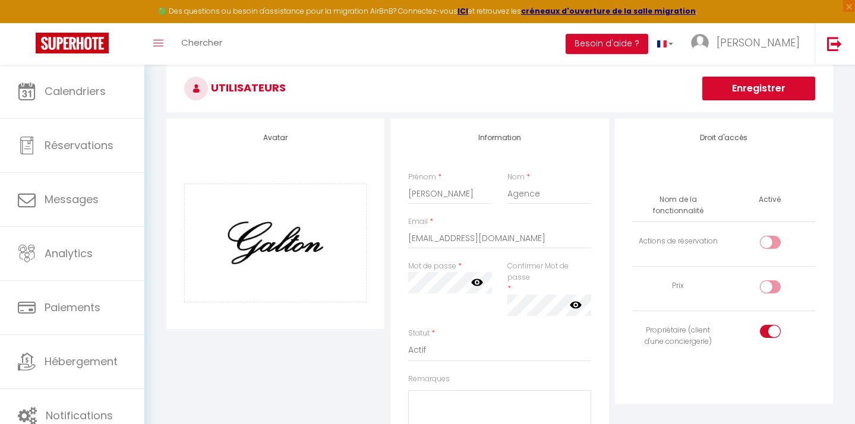
scroll to position [0, 0]
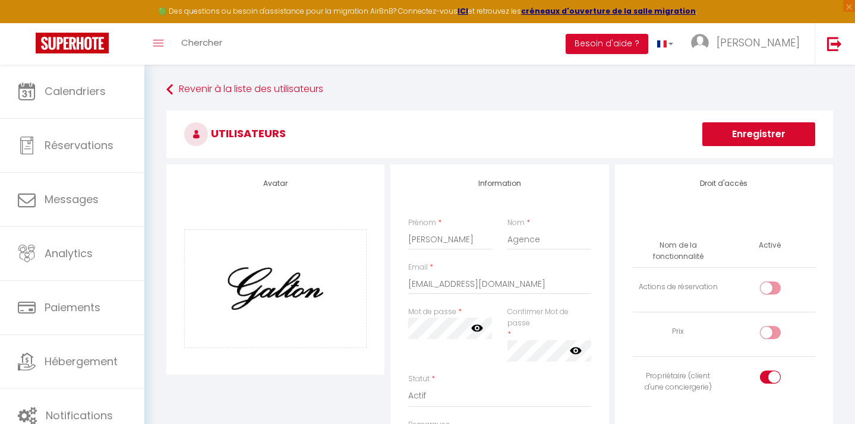
click at [730, 134] on button "Enregistrer" at bounding box center [758, 134] width 113 height 24
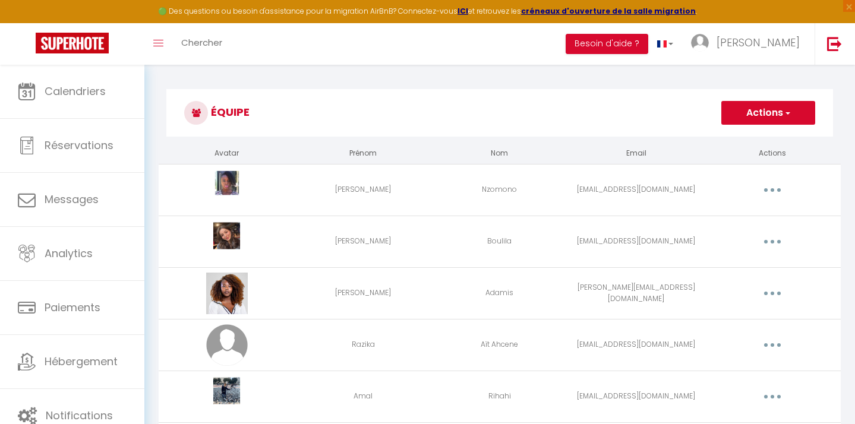
click at [762, 106] on button "Actions" at bounding box center [768, 113] width 94 height 24
click at [748, 137] on link "Ajouter un nouvel utilisateur" at bounding box center [744, 138] width 140 height 15
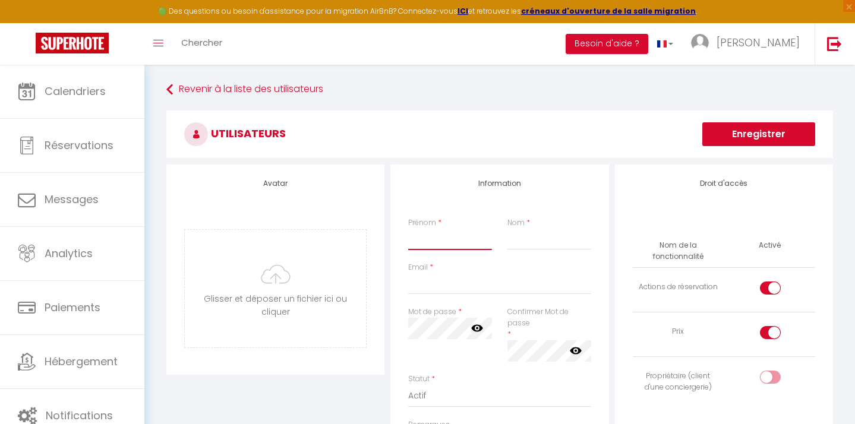
click at [442, 241] on input "Prénom" at bounding box center [450, 239] width 84 height 21
type input "[PERSON_NAME]"
click at [529, 241] on input "Nom" at bounding box center [549, 239] width 84 height 21
type input "[PERSON_NAME]"
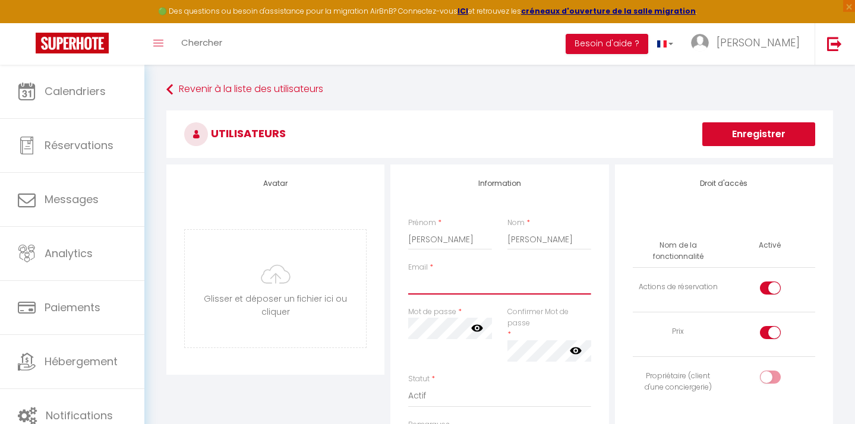
paste input "[EMAIL_ADDRESS][DOMAIN_NAME]"
click at [496, 289] on input "Email" at bounding box center [499, 283] width 182 height 21
type input "[EMAIL_ADDRESS][DOMAIN_NAME]"
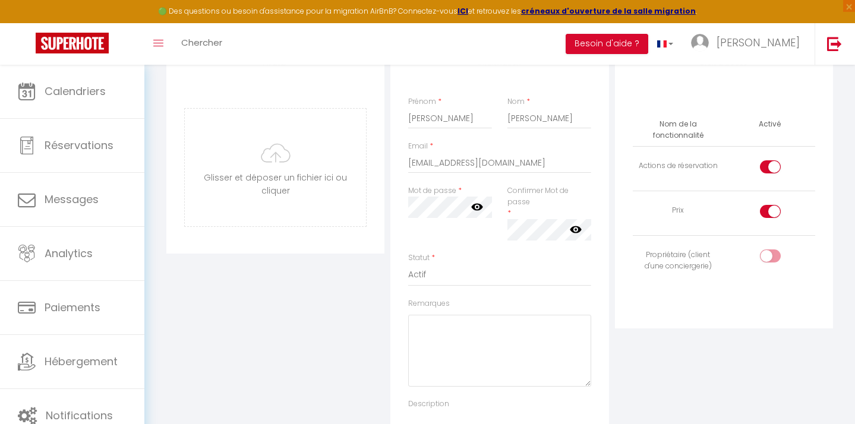
scroll to position [132, 0]
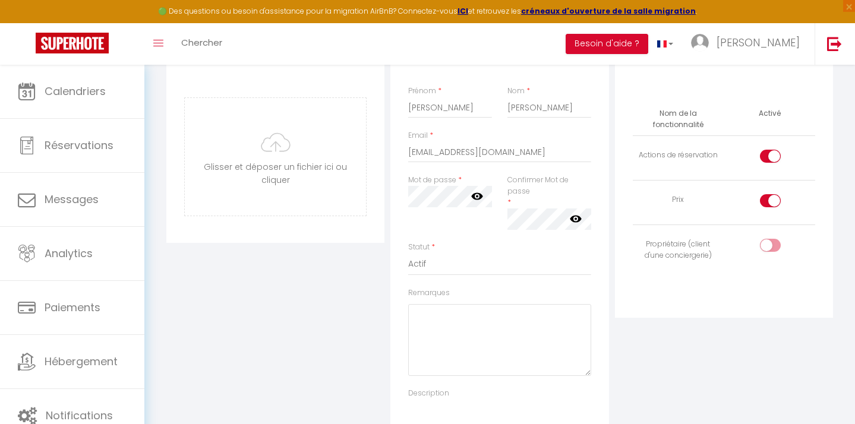
click at [770, 240] on input "checkbox" at bounding box center [780, 248] width 21 height 18
checkbox input "true"
click at [770, 197] on input "checkbox" at bounding box center [780, 203] width 21 height 18
checkbox input "false"
click at [770, 159] on input "checkbox" at bounding box center [780, 159] width 21 height 18
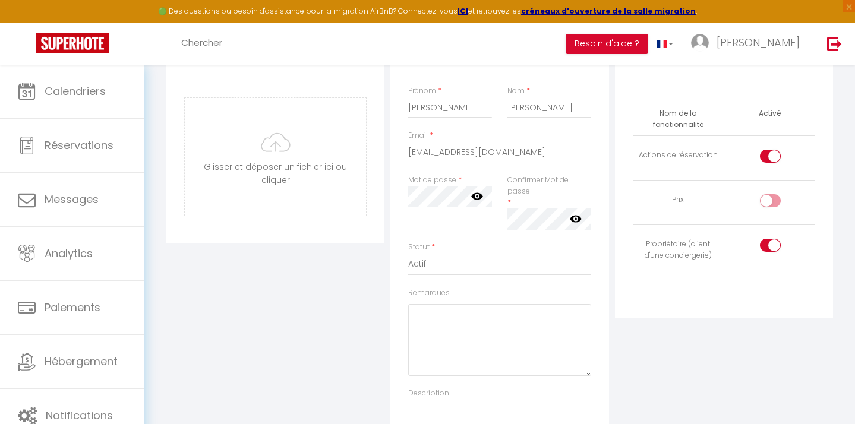
checkbox input "false"
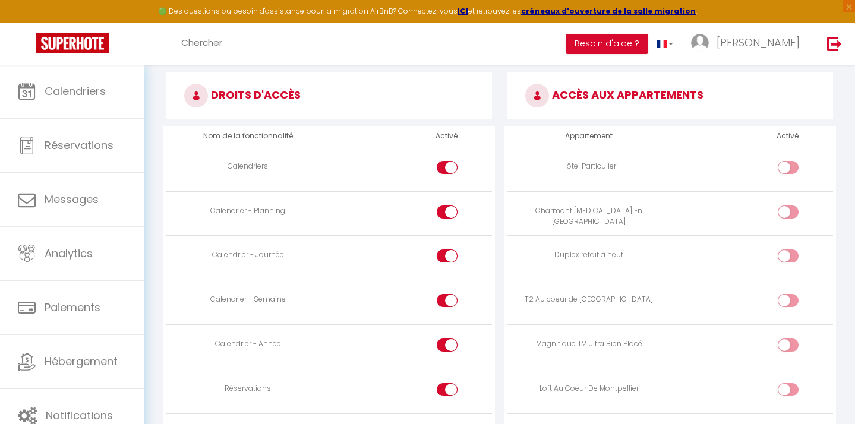
scroll to position [570, 0]
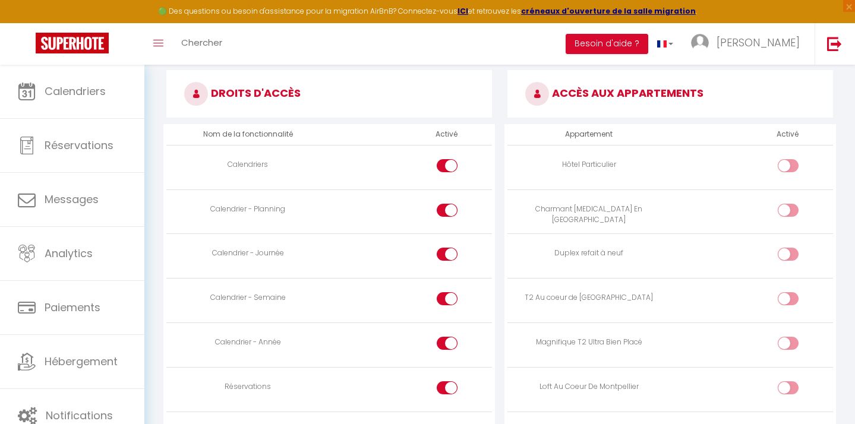
click at [784, 296] on div at bounding box center [787, 298] width 21 height 13
click at [788, 296] on input "checkbox" at bounding box center [798, 301] width 21 height 18
checkbox input "true"
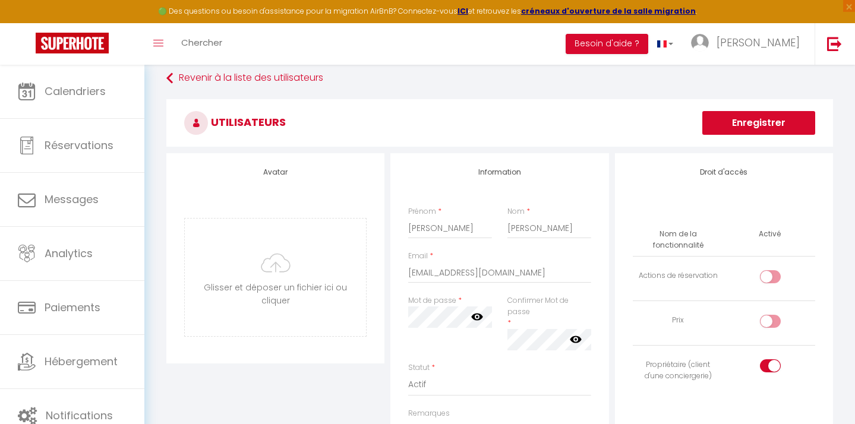
scroll to position [0, 0]
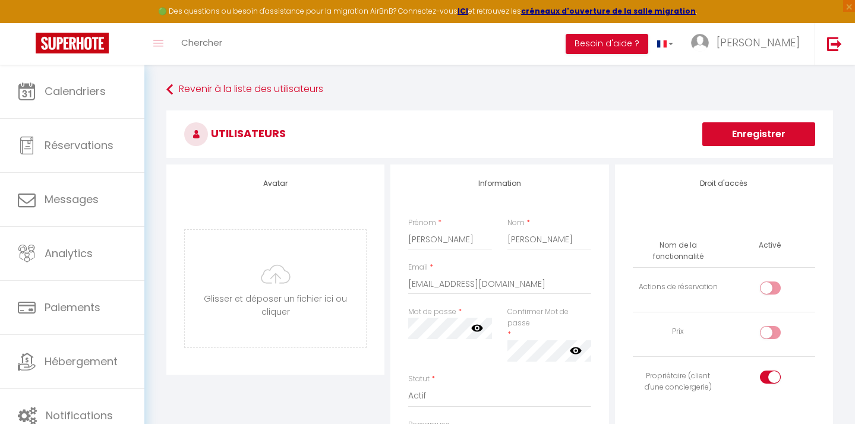
click at [738, 135] on button "Enregistrer" at bounding box center [758, 134] width 113 height 24
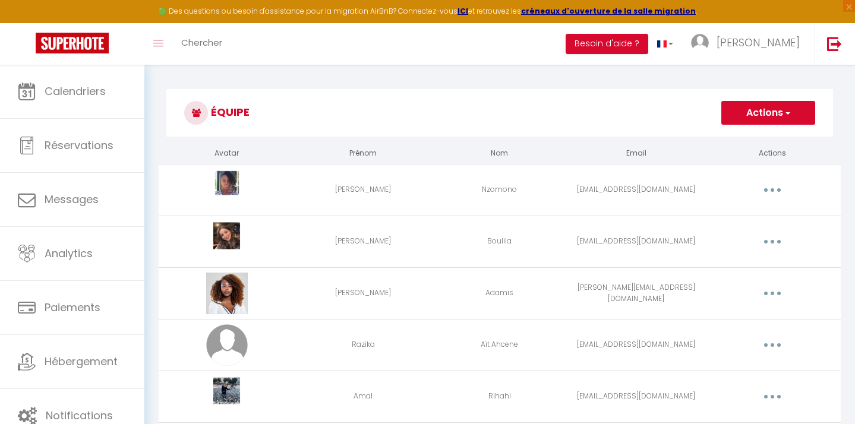
click at [767, 117] on button "Actions" at bounding box center [768, 113] width 94 height 24
click at [755, 137] on link "Ajouter un nouvel utilisateur" at bounding box center [744, 138] width 140 height 15
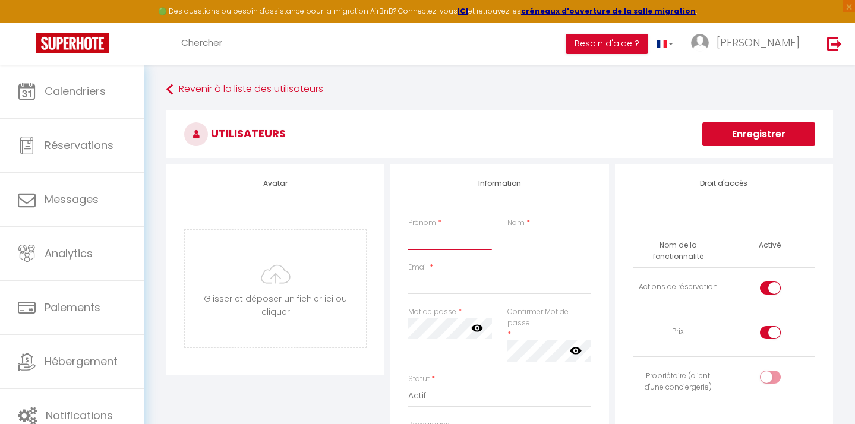
click at [480, 238] on input "Prénom" at bounding box center [450, 239] width 84 height 21
paste input "[EMAIL_ADDRESS][DOMAIN_NAME]"
type input "[EMAIL_ADDRESS][DOMAIN_NAME]"
click at [470, 286] on input "Email" at bounding box center [499, 283] width 182 height 21
paste input "[EMAIL_ADDRESS][DOMAIN_NAME]"
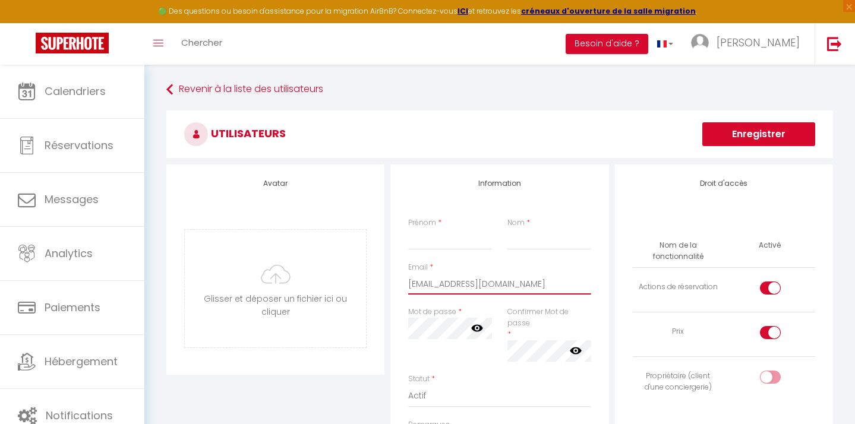
type input "[EMAIL_ADDRESS][DOMAIN_NAME]"
click at [457, 245] on input "Prénom" at bounding box center [450, 239] width 84 height 21
type input "[PERSON_NAME]"
click at [577, 248] on input "Nom" at bounding box center [549, 239] width 84 height 21
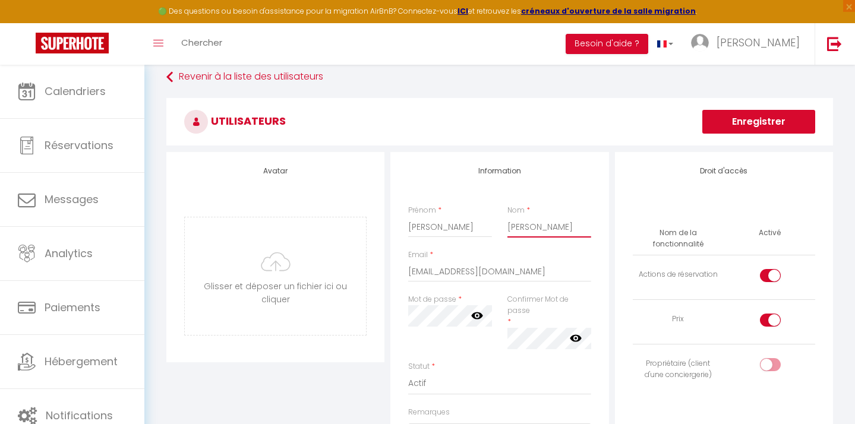
scroll to position [13, 0]
type input "[PERSON_NAME]"
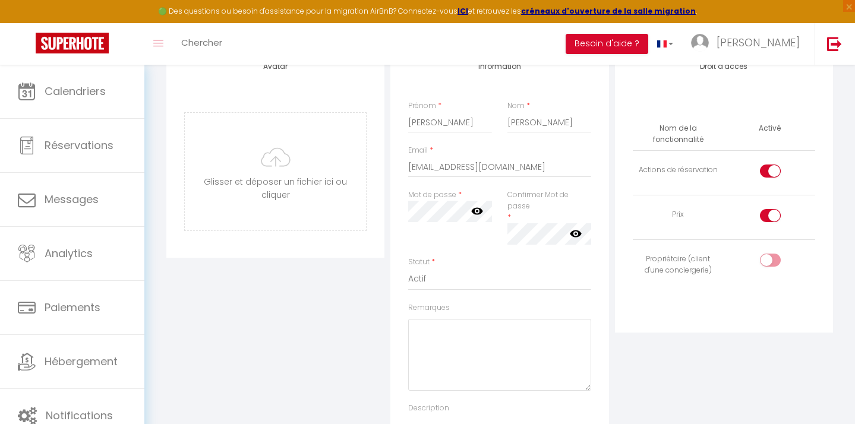
scroll to position [110, 0]
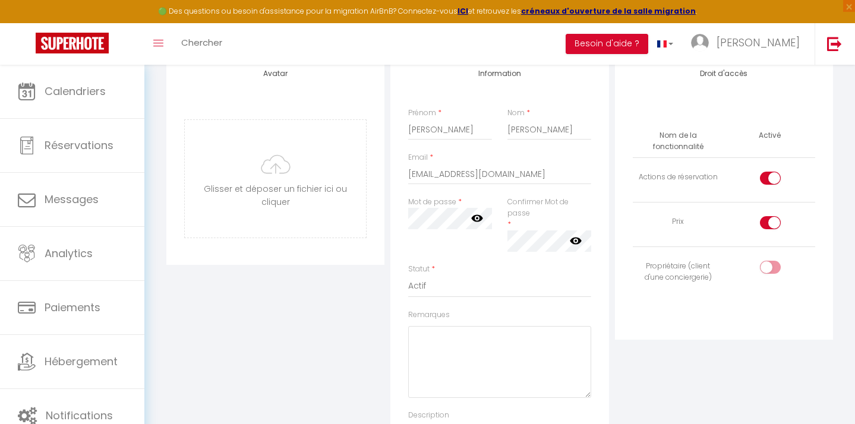
click at [767, 225] on div at bounding box center [770, 222] width 21 height 13
click at [770, 225] on input "checkbox" at bounding box center [780, 225] width 21 height 18
checkbox input "false"
click at [770, 264] on input "checkbox" at bounding box center [780, 270] width 21 height 18
checkbox input "true"
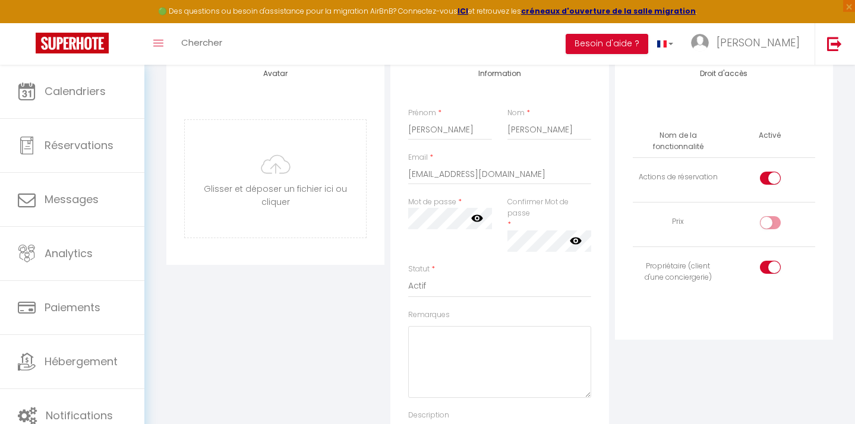
click at [775, 182] on input "checkbox" at bounding box center [780, 181] width 21 height 18
checkbox input "false"
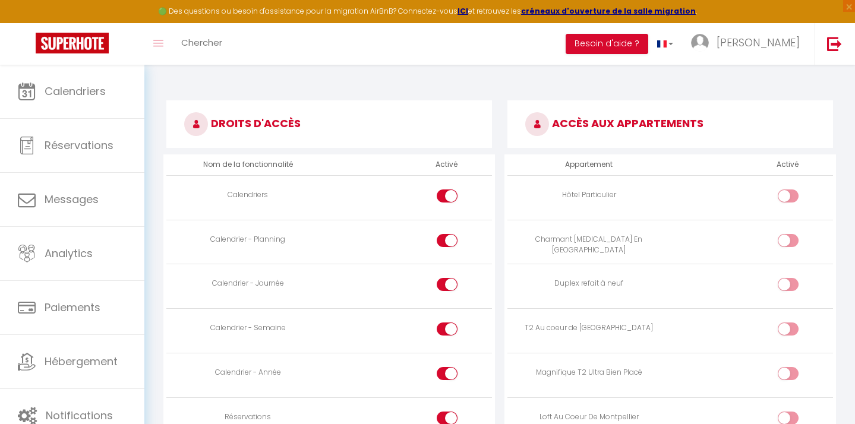
scroll to position [547, 0]
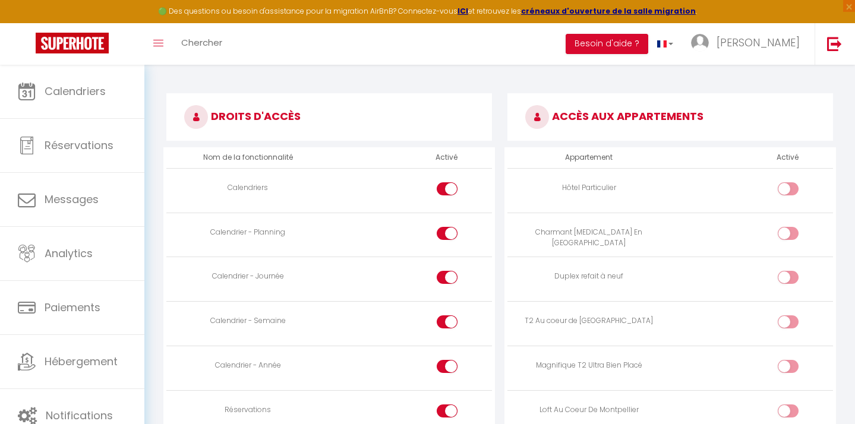
click at [802, 324] on input "checkbox" at bounding box center [798, 324] width 21 height 18
checkbox input "true"
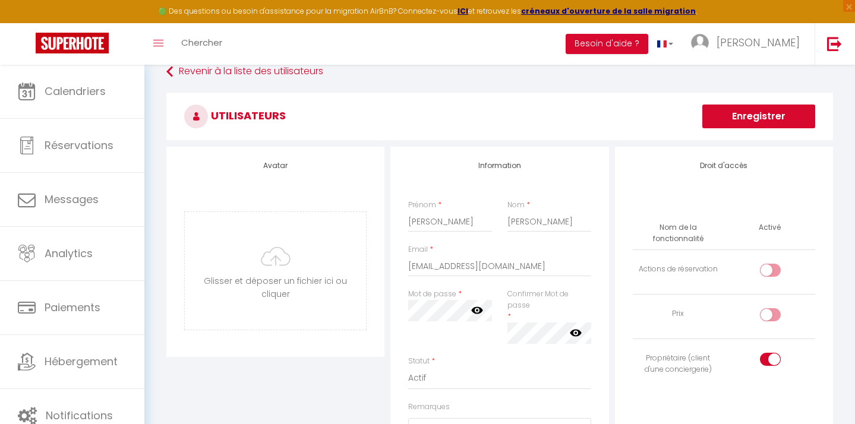
scroll to position [15, 0]
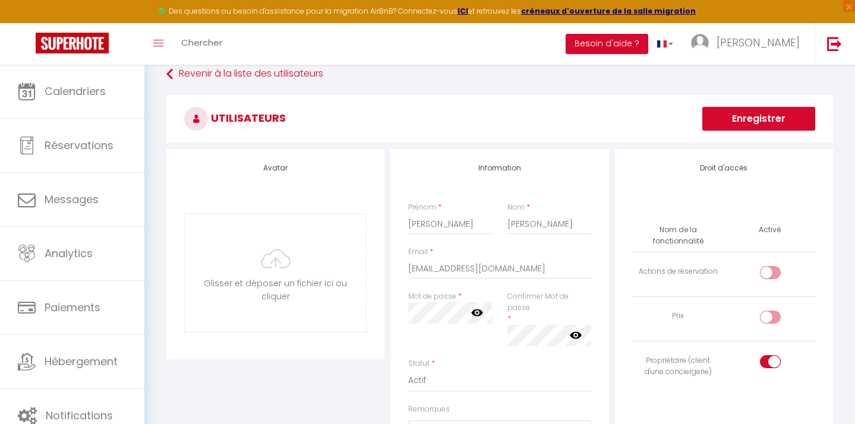
click at [726, 116] on button "Enregistrer" at bounding box center [758, 119] width 113 height 24
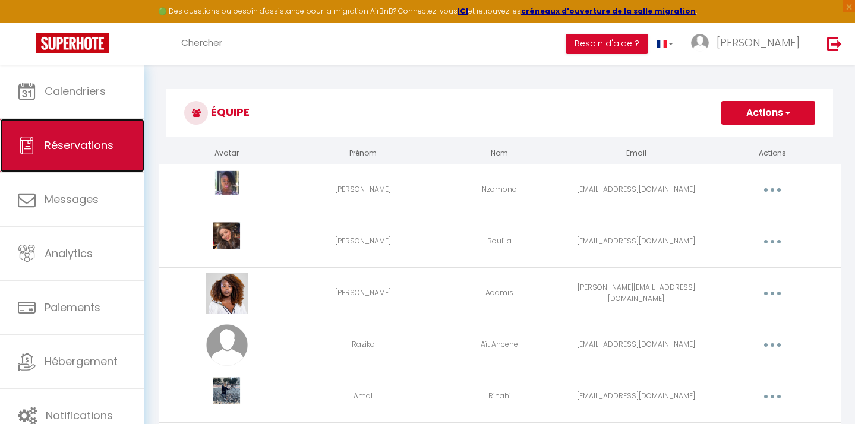
click at [91, 147] on span "Réservations" at bounding box center [79, 145] width 69 height 15
select select "not_cancelled"
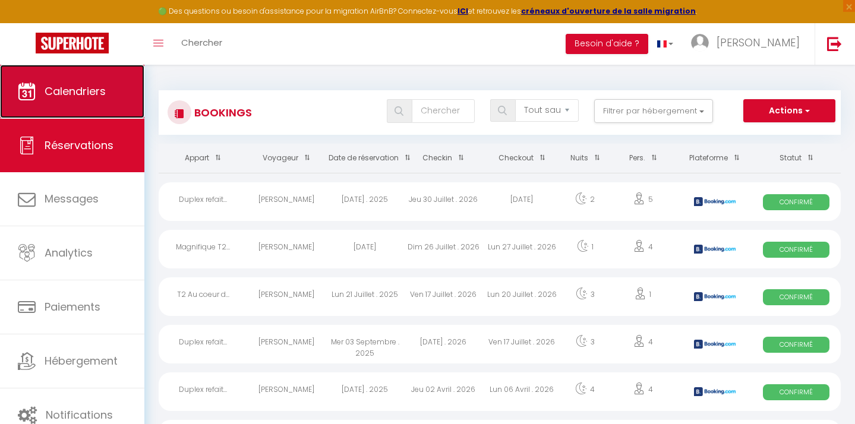
click at [56, 109] on link "Calendriers" at bounding box center [72, 91] width 144 height 53
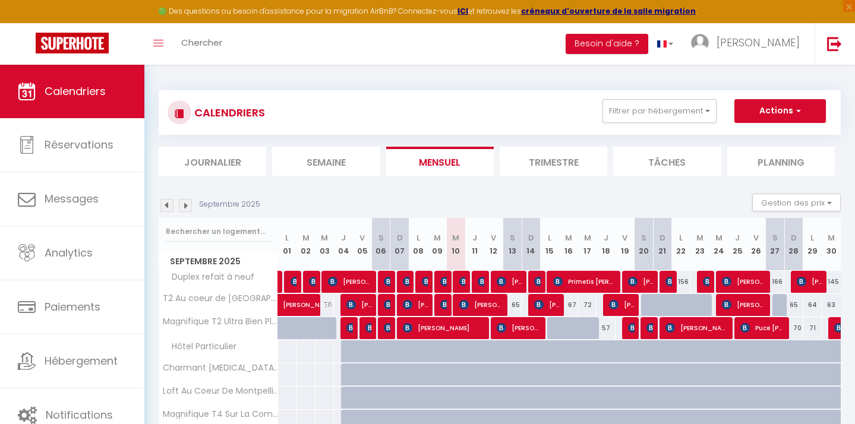
scroll to position [127, 0]
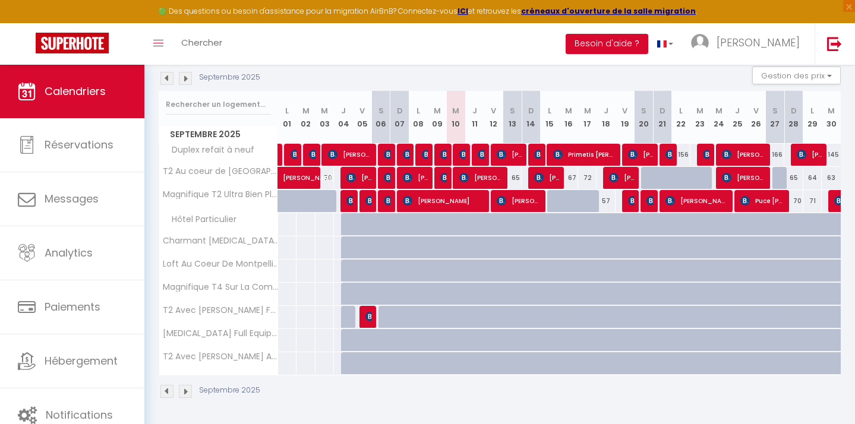
click at [191, 391] on img at bounding box center [185, 391] width 13 height 13
